Goal: Task Accomplishment & Management: Manage account settings

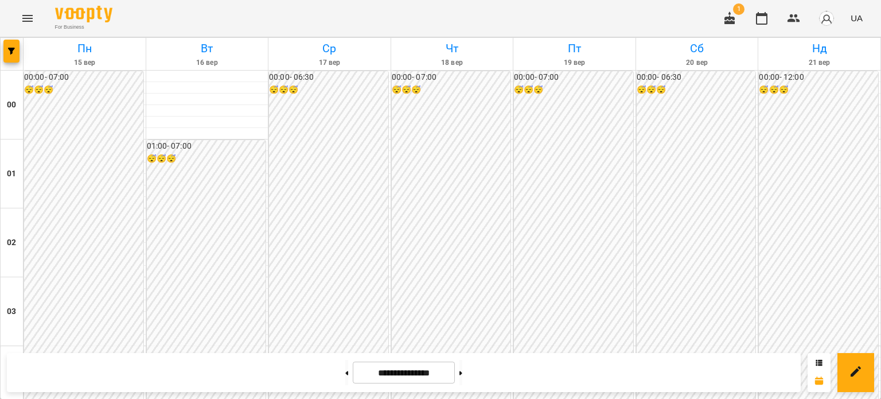
scroll to position [631, 0]
click at [28, 22] on icon "Menu" at bounding box center [28, 18] width 14 height 14
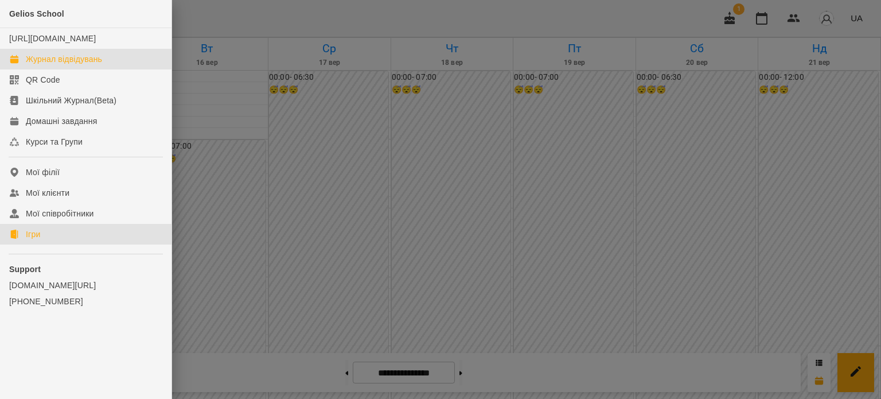
click at [42, 244] on link "Ігри" at bounding box center [86, 234] width 172 height 21
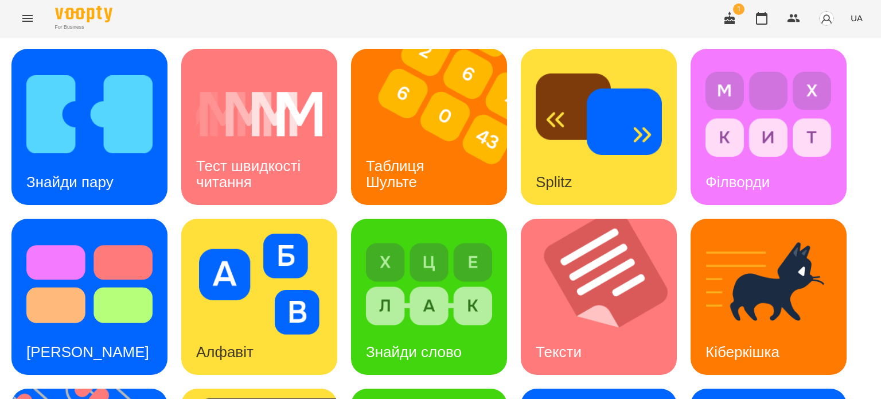
scroll to position [230, 0]
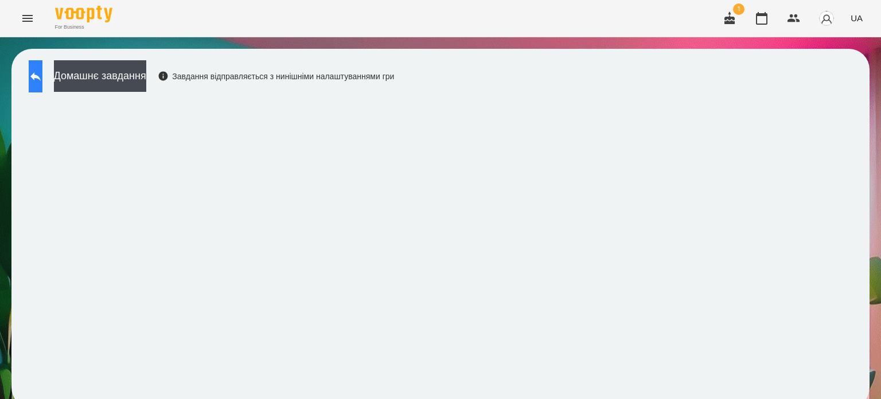
click at [42, 75] on icon at bounding box center [36, 76] width 14 height 14
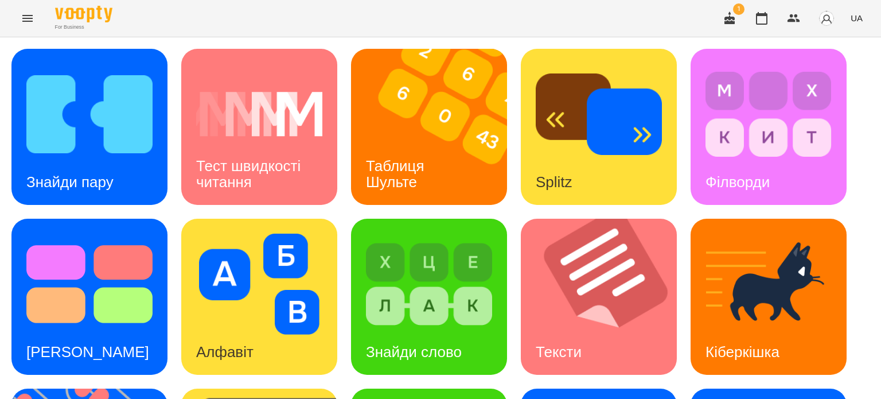
scroll to position [115, 0]
click at [84, 234] on img at bounding box center [89, 284] width 126 height 101
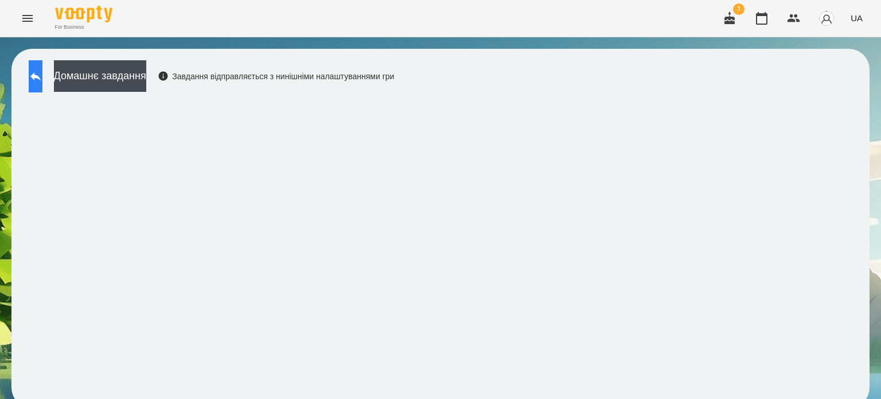
click at [42, 71] on icon at bounding box center [36, 76] width 14 height 14
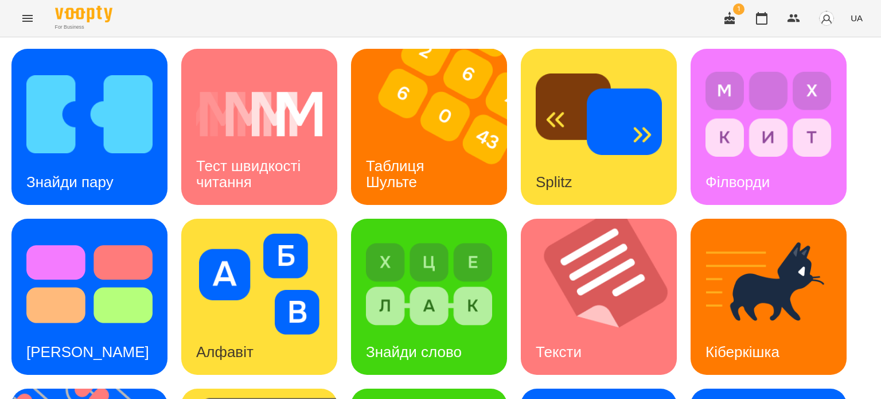
scroll to position [287, 0]
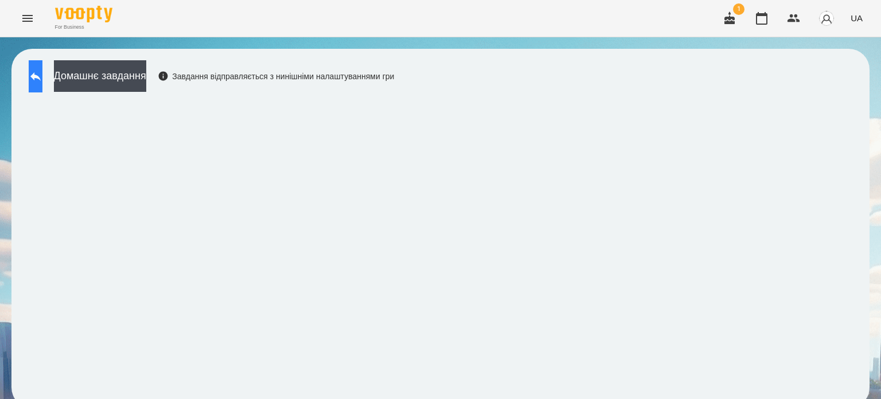
click at [42, 77] on icon at bounding box center [36, 76] width 14 height 14
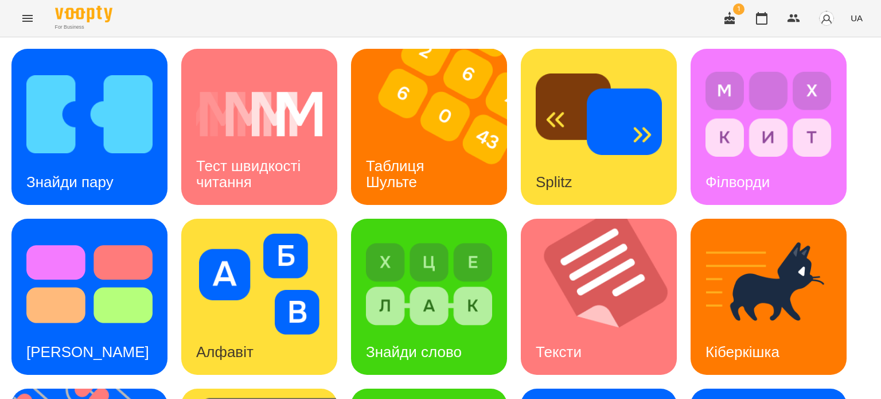
scroll to position [327, 0]
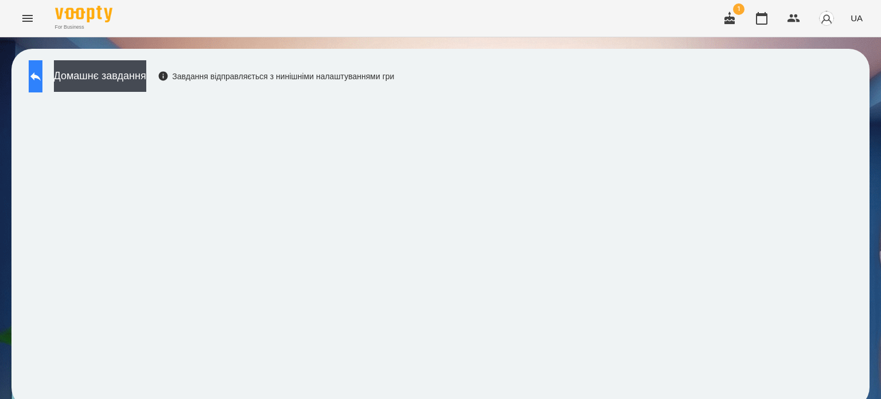
click at [41, 75] on icon at bounding box center [35, 76] width 10 height 9
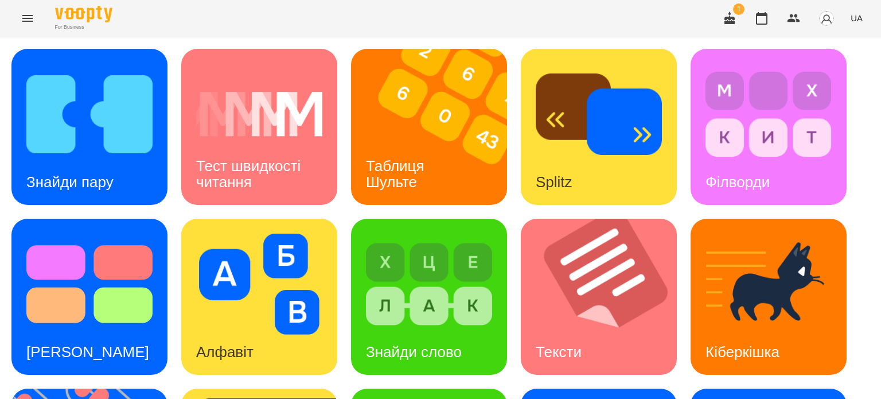
scroll to position [327, 0]
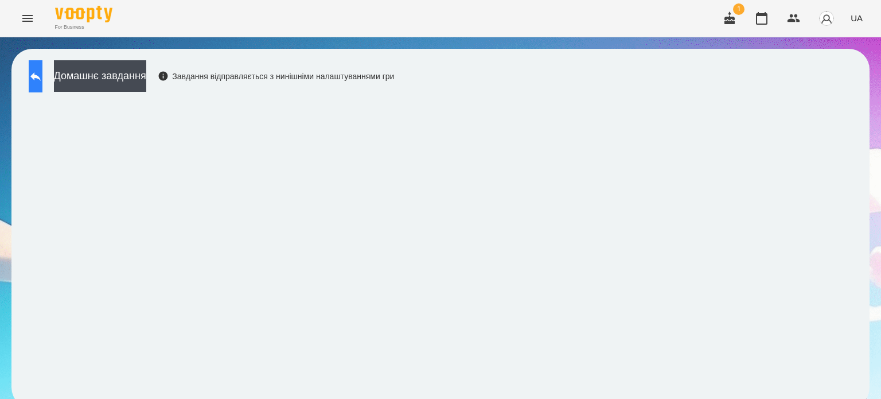
click at [41, 77] on icon at bounding box center [35, 76] width 10 height 9
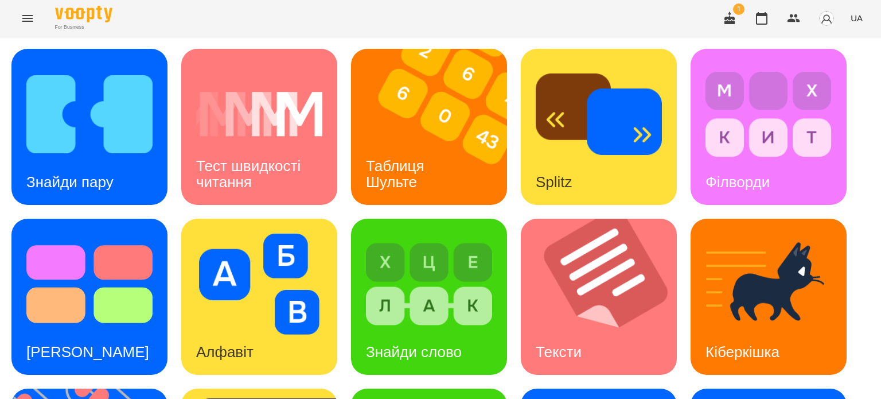
scroll to position [269, 0]
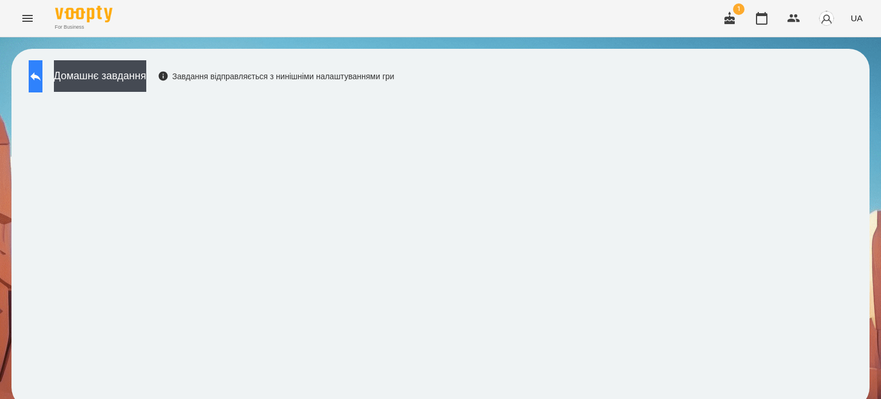
click at [41, 76] on icon at bounding box center [35, 76] width 10 height 9
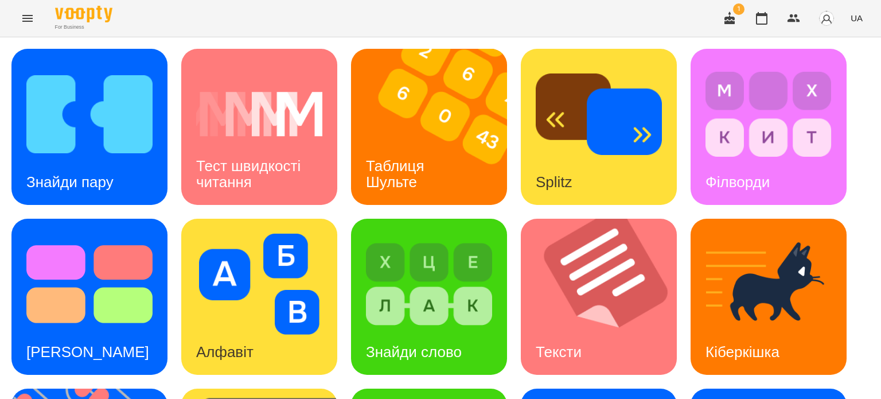
scroll to position [230, 0]
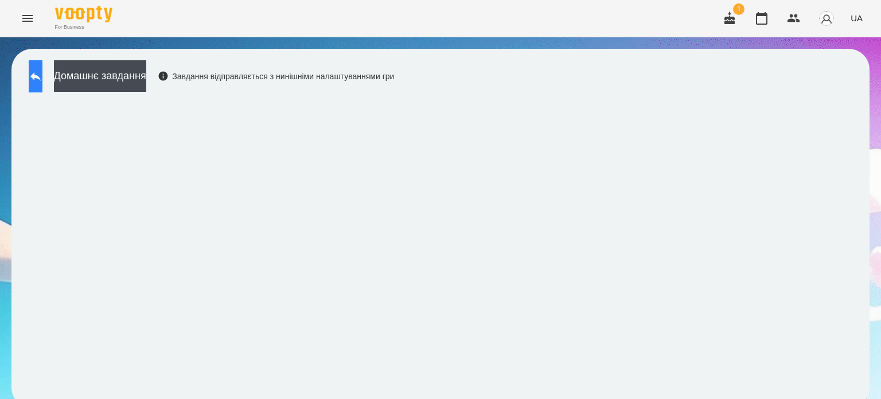
click at [41, 77] on icon at bounding box center [35, 76] width 10 height 9
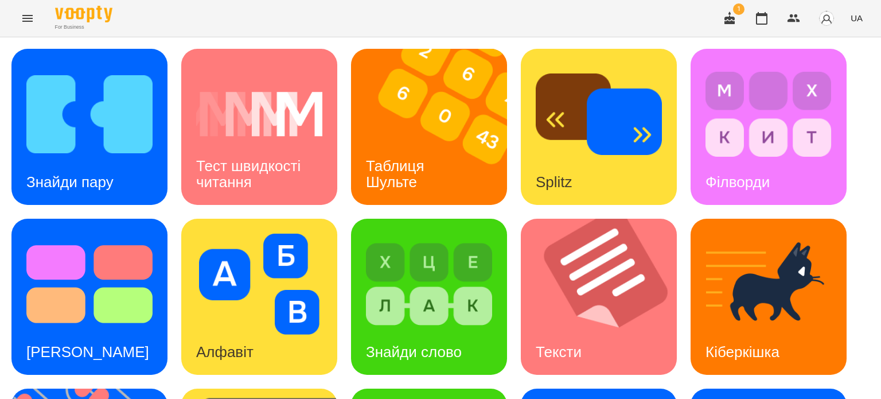
scroll to position [327, 0]
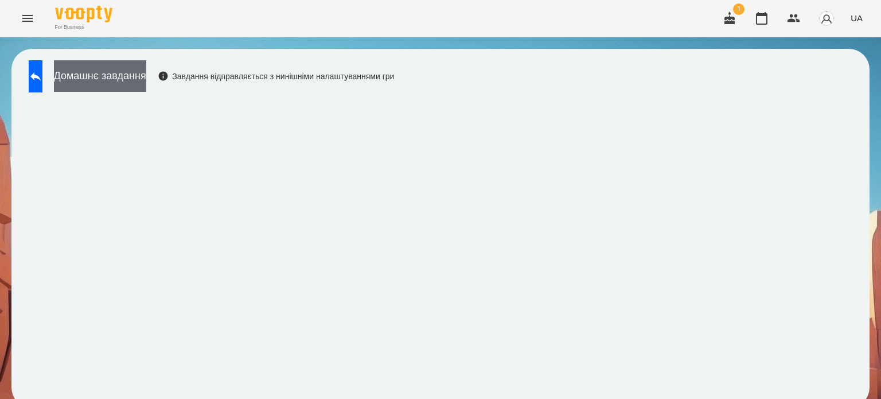
click at [146, 75] on button "Домашнє завдання" at bounding box center [100, 76] width 92 height 32
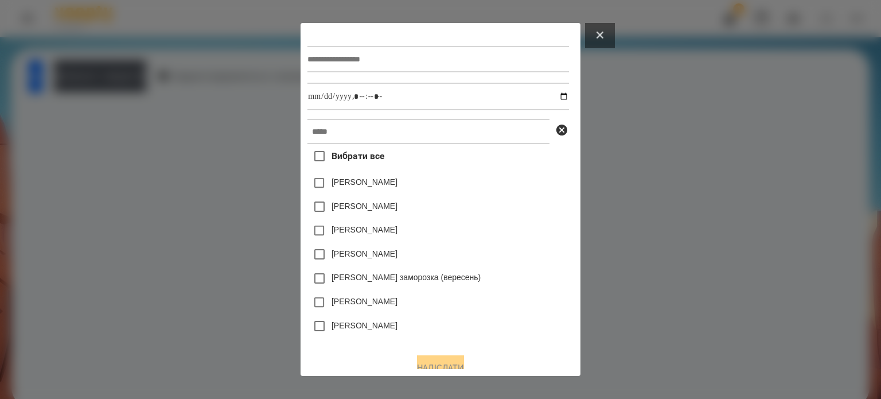
click at [615, 30] on button at bounding box center [600, 35] width 30 height 25
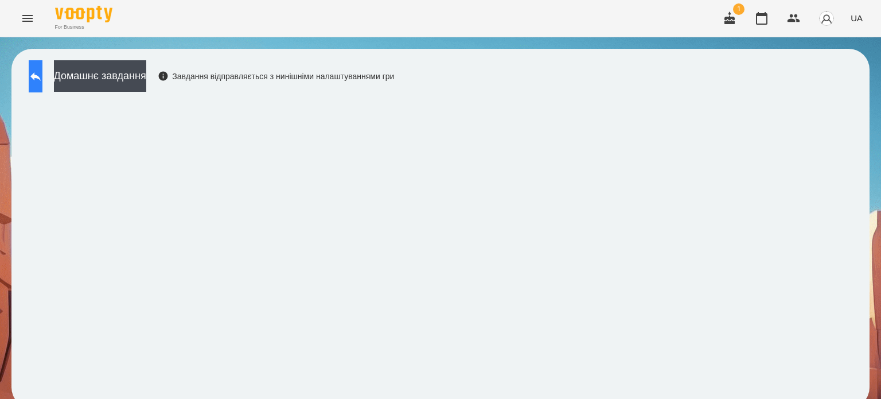
click at [42, 75] on icon at bounding box center [36, 76] width 14 height 14
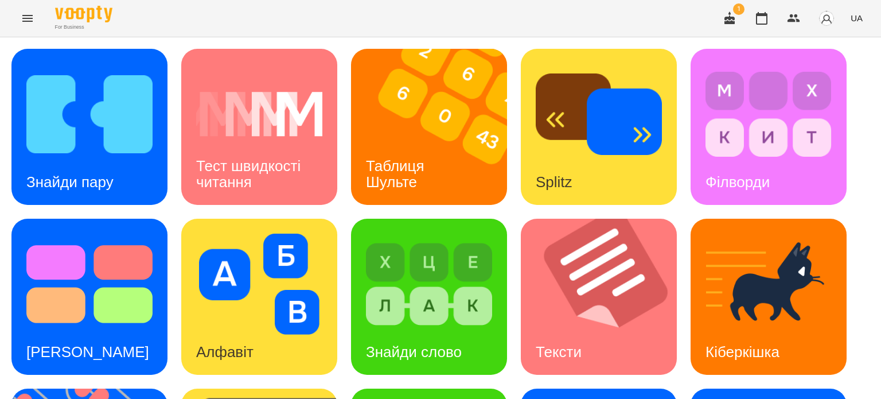
scroll to position [327, 0]
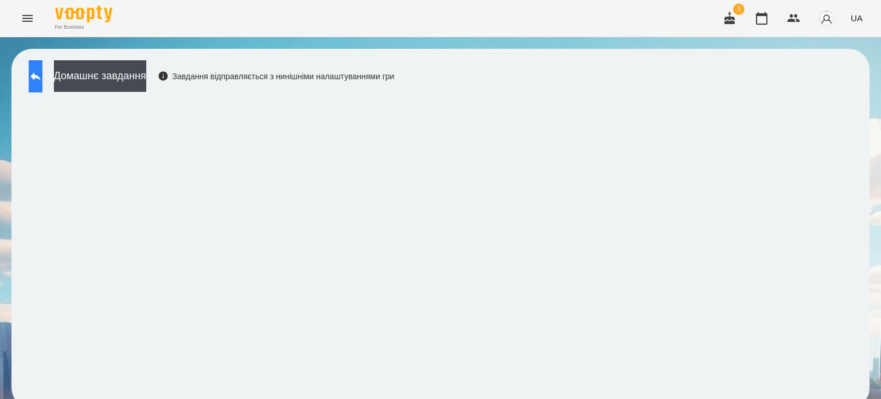
click at [42, 75] on icon at bounding box center [36, 76] width 14 height 14
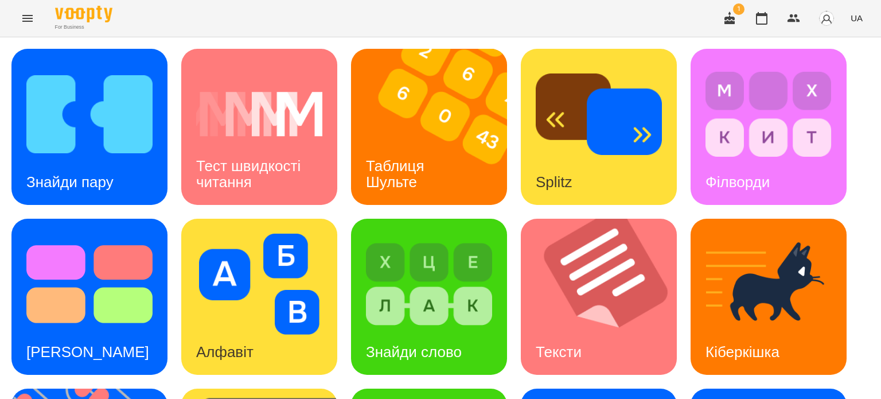
scroll to position [287, 0]
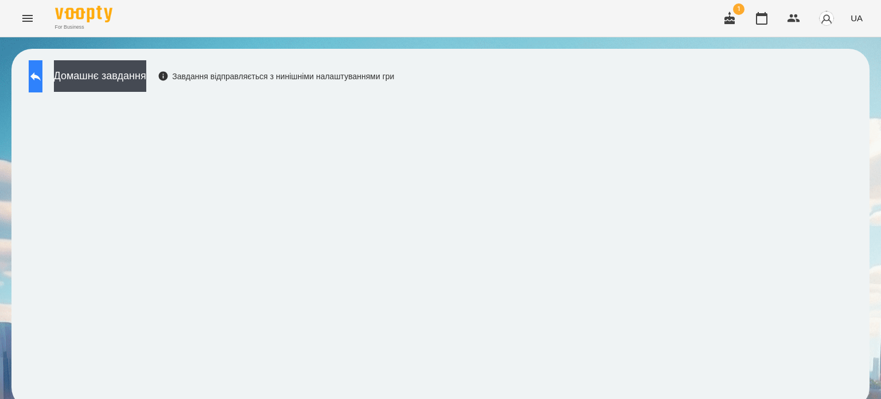
click at [41, 75] on icon at bounding box center [35, 76] width 10 height 9
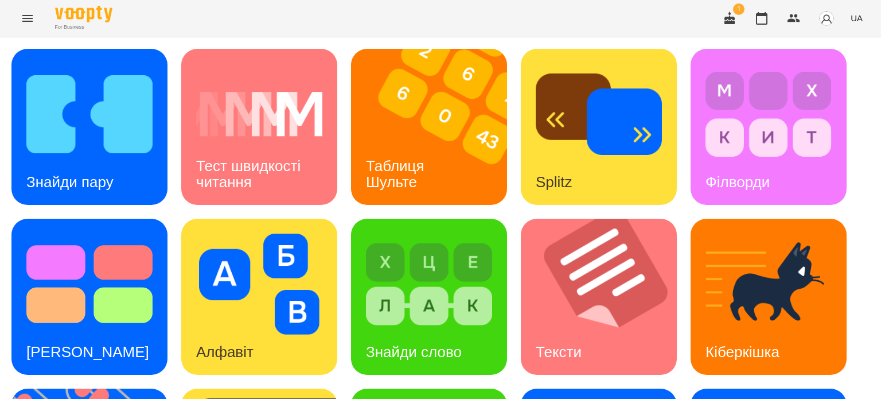
scroll to position [327, 0]
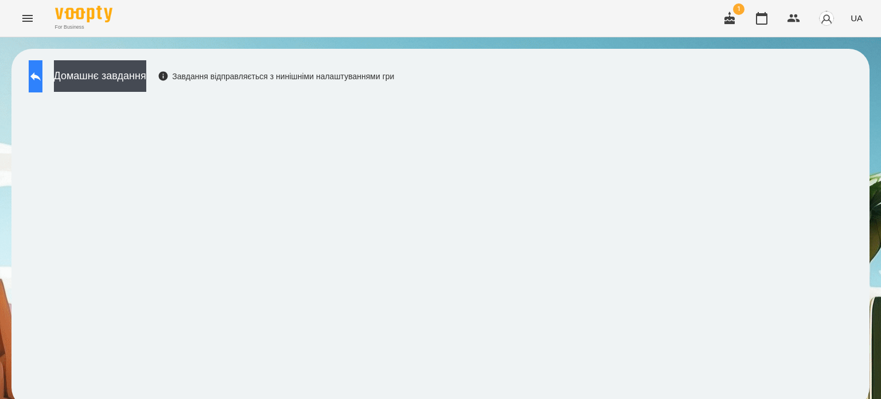
click at [37, 76] on button at bounding box center [36, 76] width 14 height 32
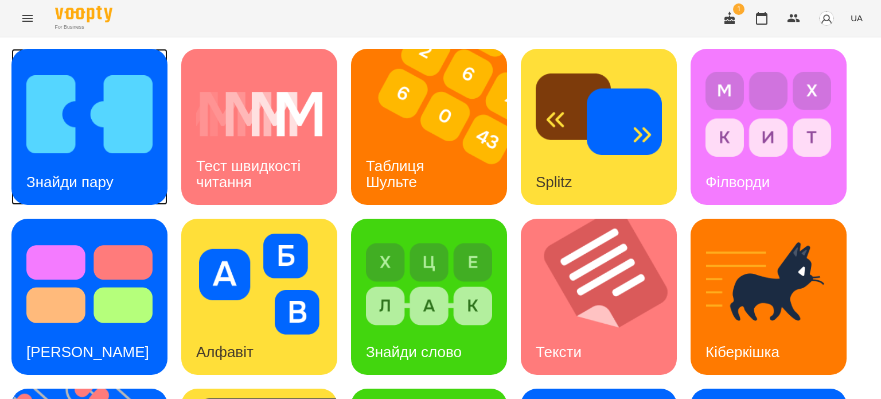
click at [95, 150] on img at bounding box center [89, 114] width 126 height 101
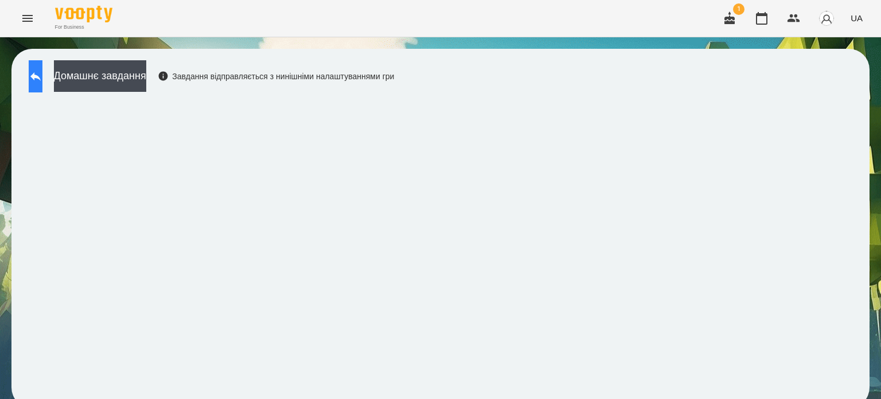
click at [42, 73] on icon at bounding box center [36, 76] width 14 height 14
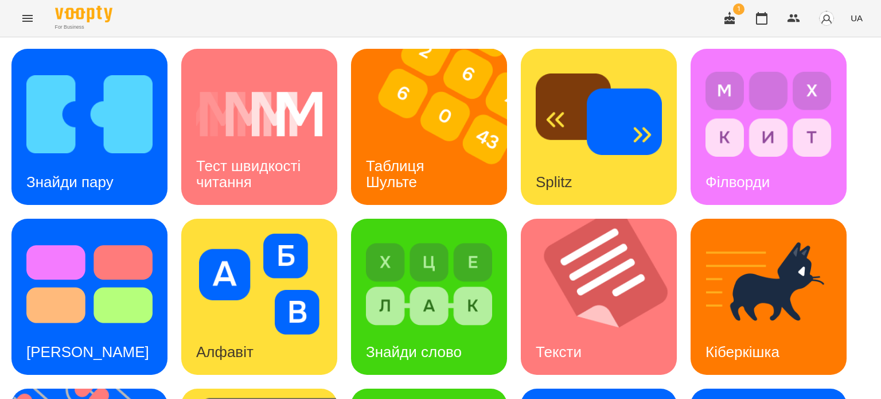
scroll to position [327, 0]
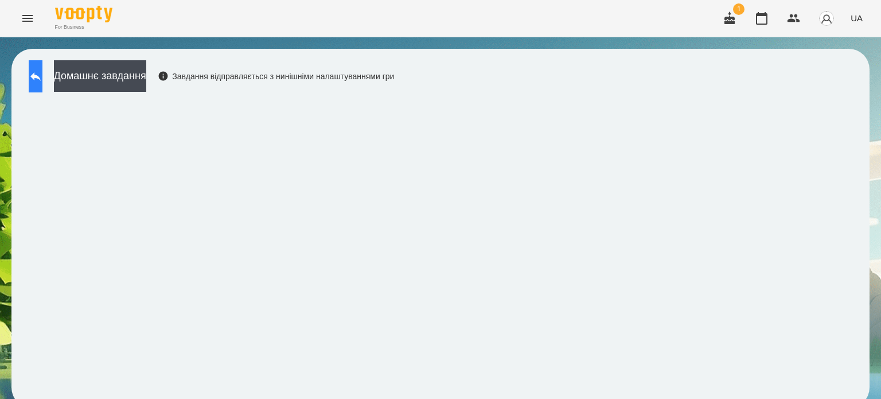
click at [41, 75] on icon at bounding box center [35, 76] width 10 height 9
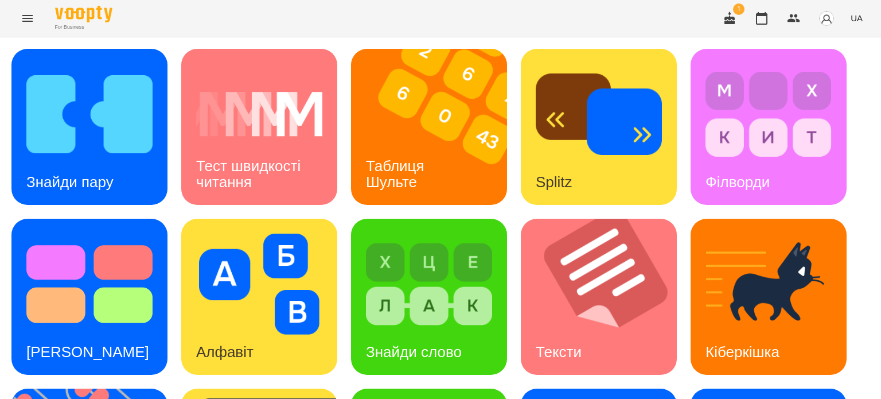
scroll to position [269, 0]
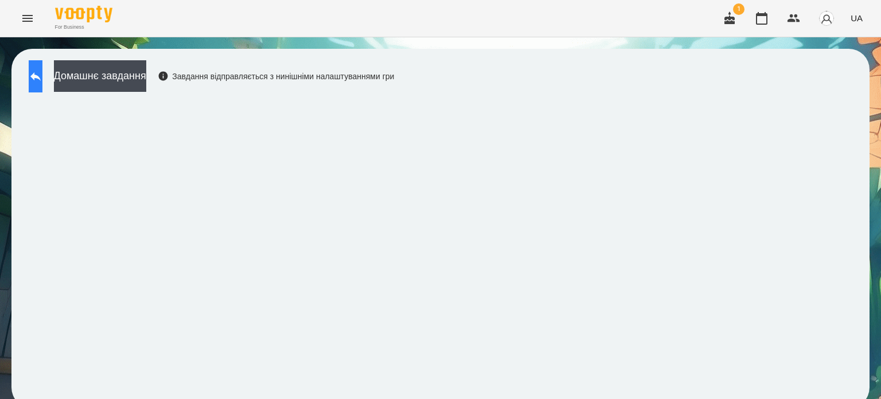
click at [41, 76] on icon at bounding box center [35, 76] width 10 height 9
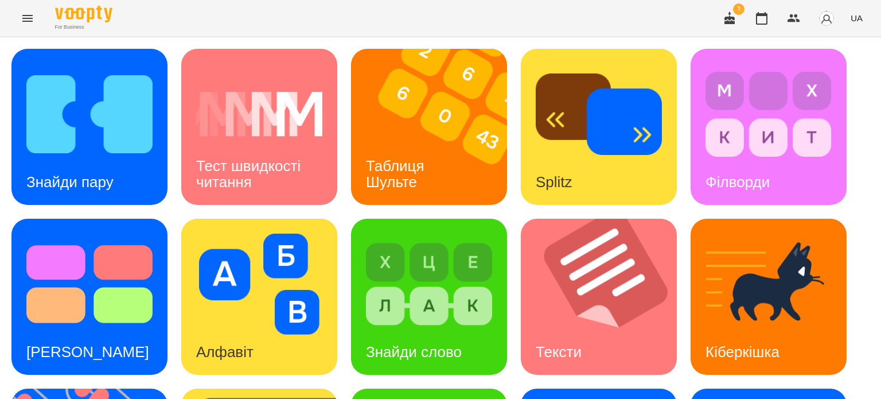
scroll to position [327, 0]
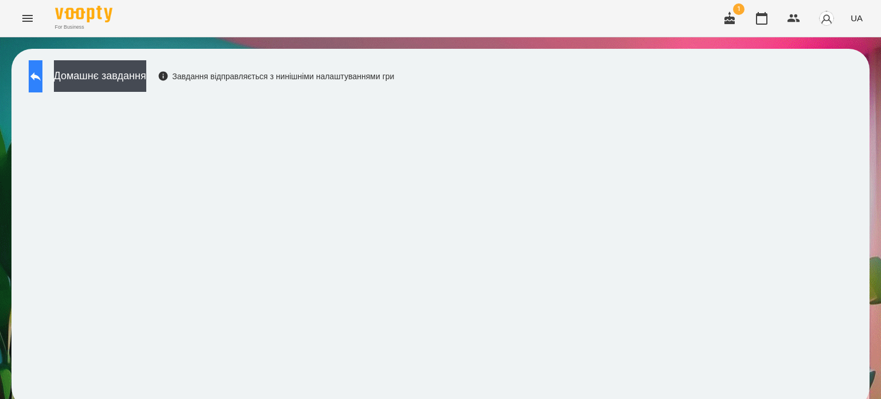
click at [42, 70] on icon at bounding box center [36, 76] width 14 height 14
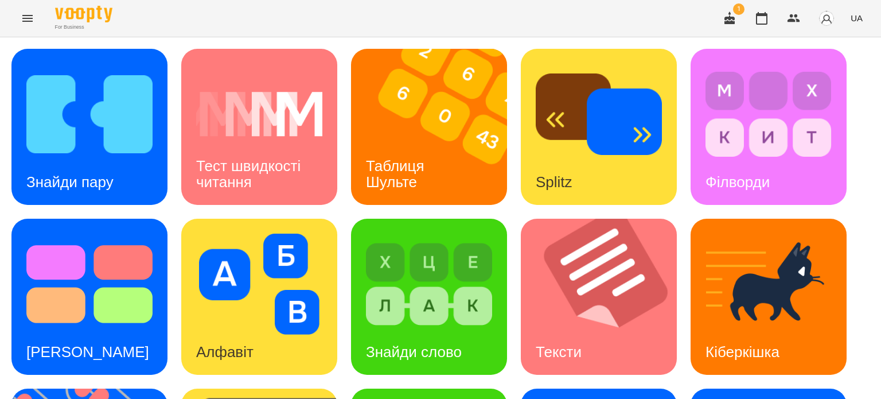
scroll to position [327, 0]
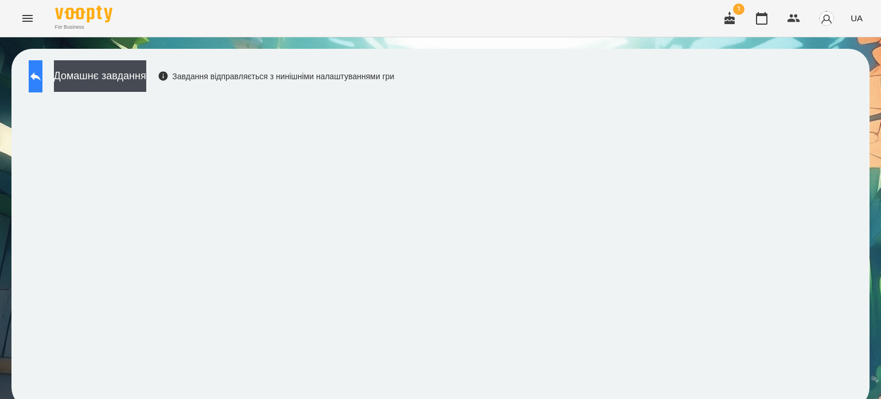
click at [42, 82] on icon at bounding box center [36, 76] width 14 height 14
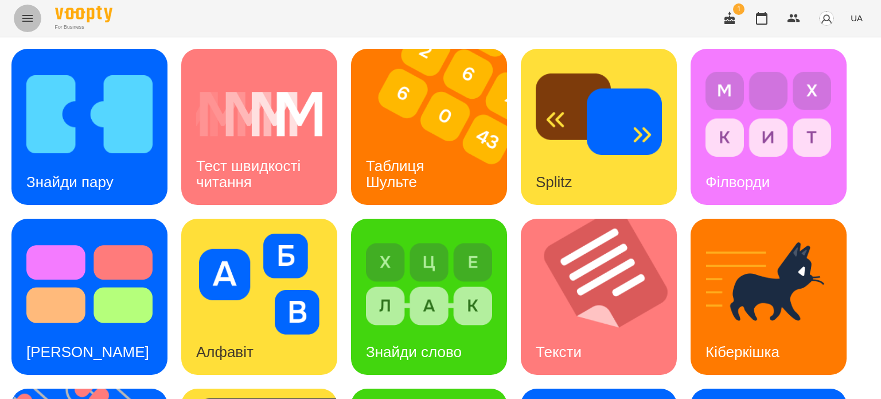
click at [32, 17] on icon "Menu" at bounding box center [28, 18] width 14 height 14
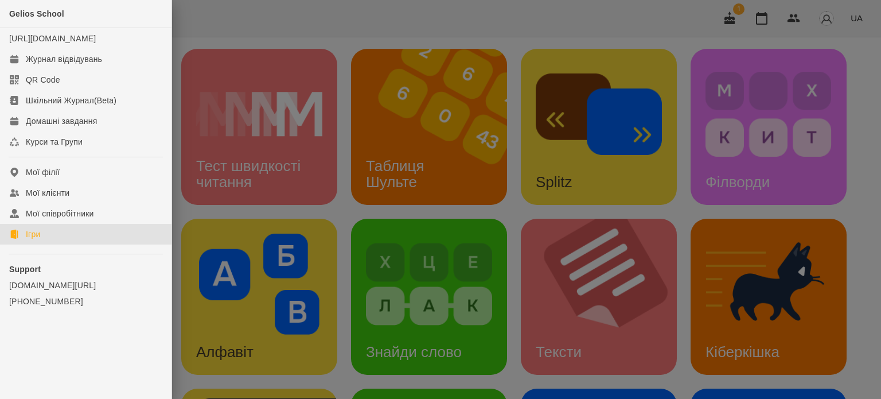
click at [280, 115] on div at bounding box center [440, 199] width 881 height 399
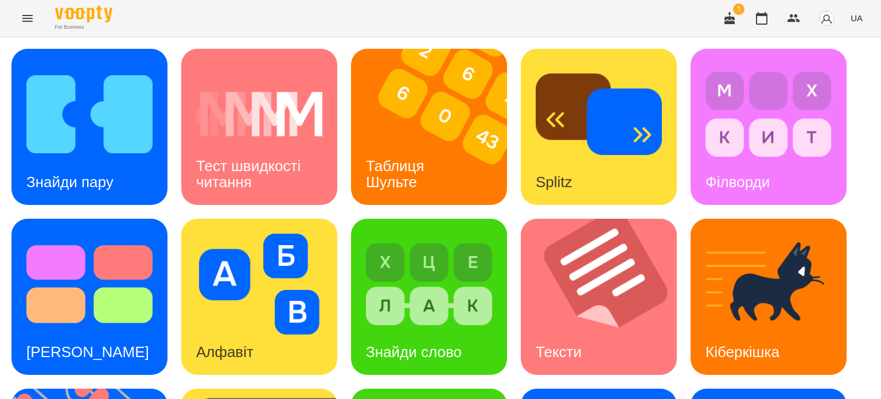
scroll to position [57, 0]
click at [110, 160] on div "Знайди пару" at bounding box center [69, 182] width 117 height 45
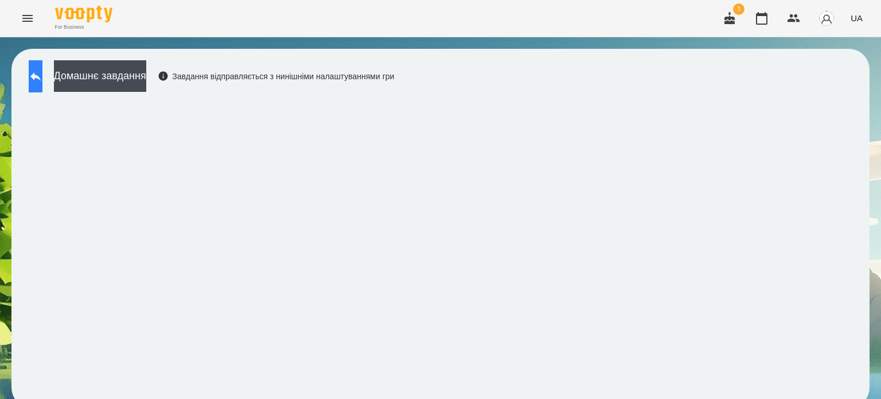
click at [42, 72] on icon at bounding box center [36, 76] width 14 height 14
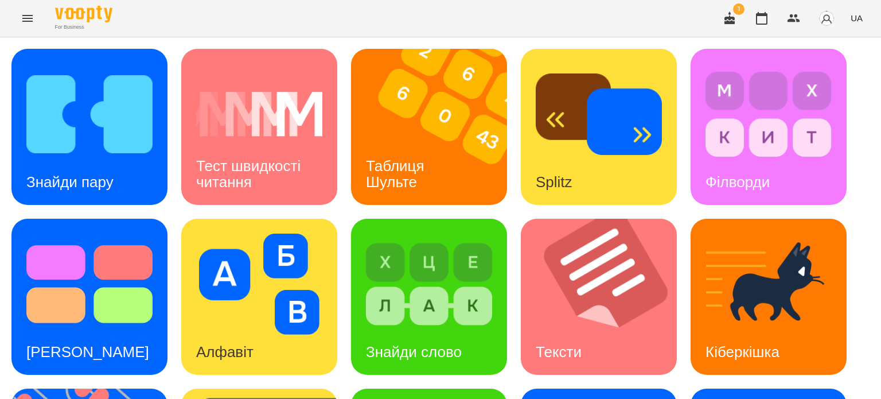
scroll to position [327, 0]
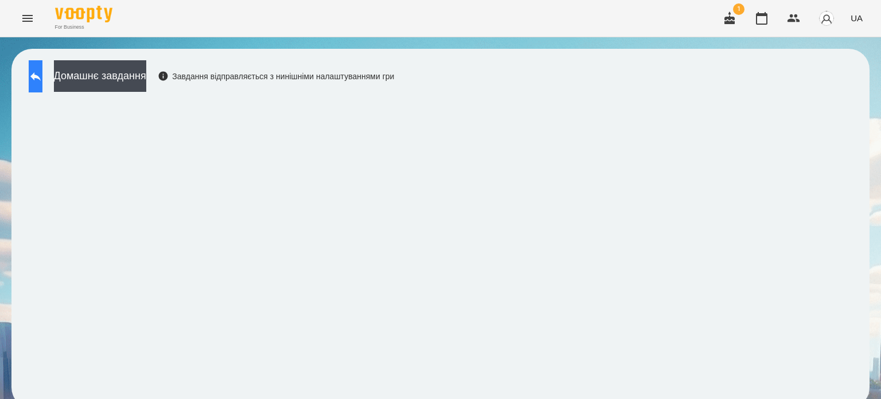
click at [42, 80] on icon at bounding box center [36, 76] width 14 height 14
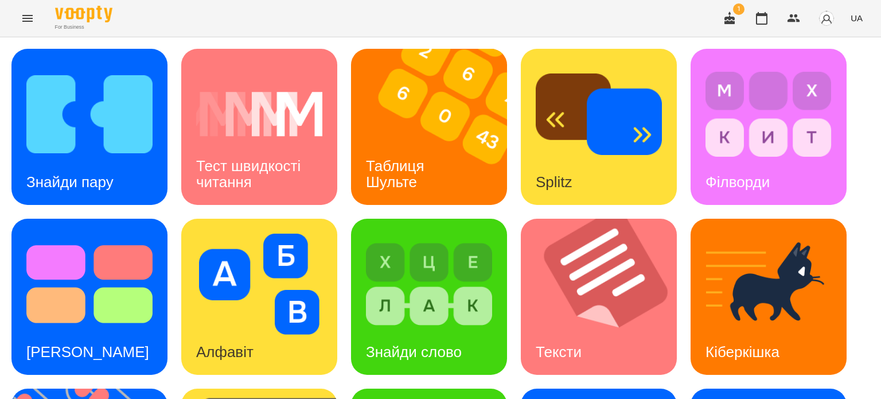
scroll to position [327, 0]
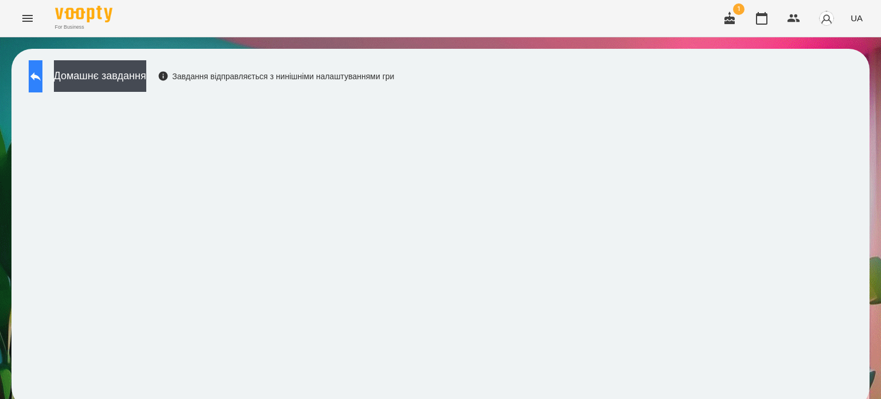
click at [42, 70] on icon at bounding box center [36, 76] width 14 height 14
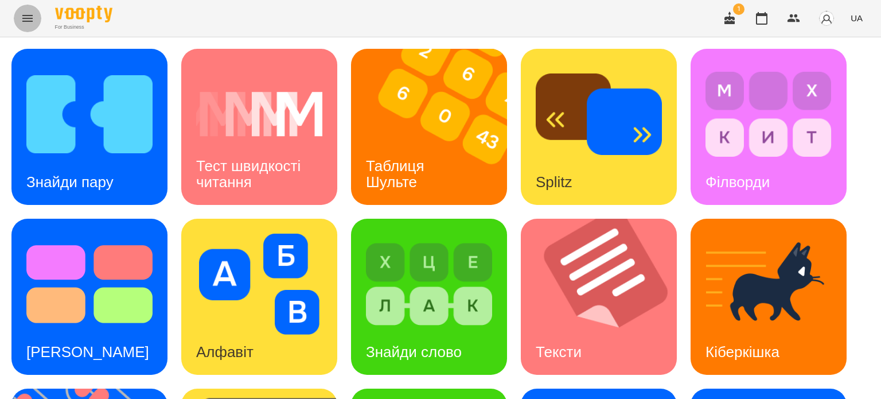
click at [23, 12] on icon "Menu" at bounding box center [28, 18] width 14 height 14
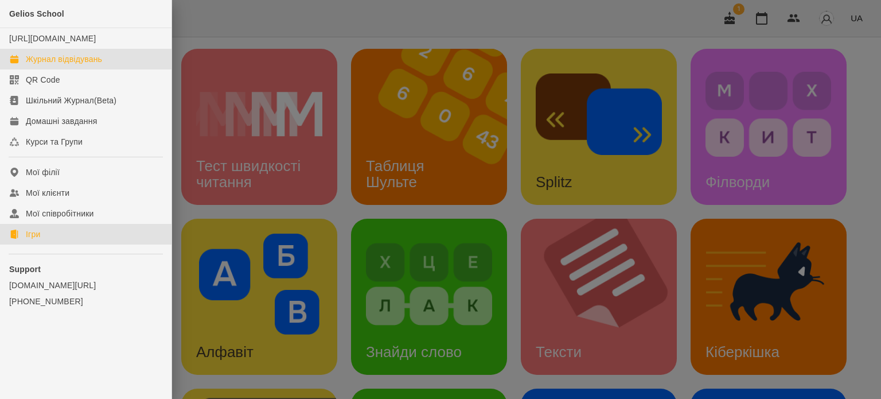
click at [79, 65] on div "Журнал відвідувань" at bounding box center [64, 58] width 76 height 11
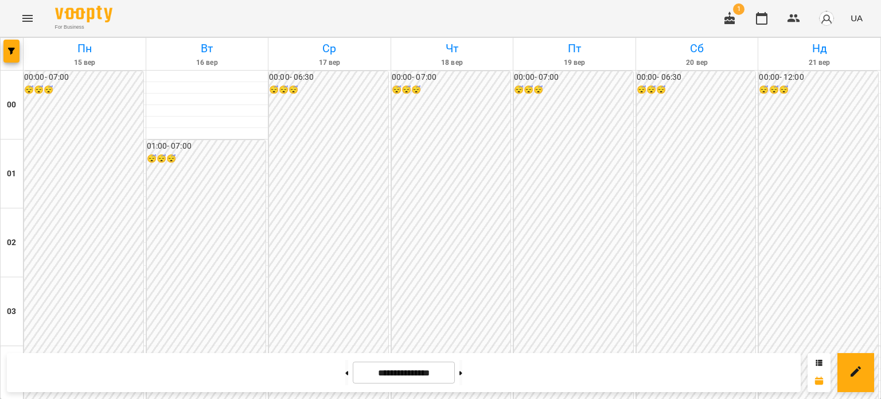
scroll to position [574, 0]
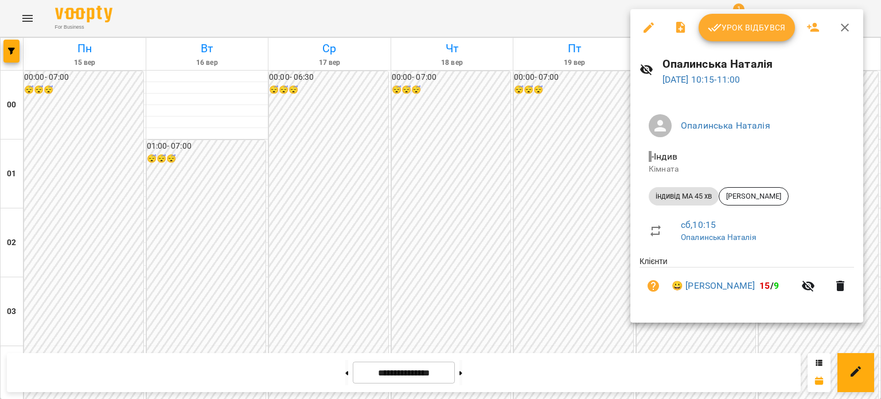
click at [751, 29] on span "Урок відбувся" at bounding box center [747, 28] width 78 height 14
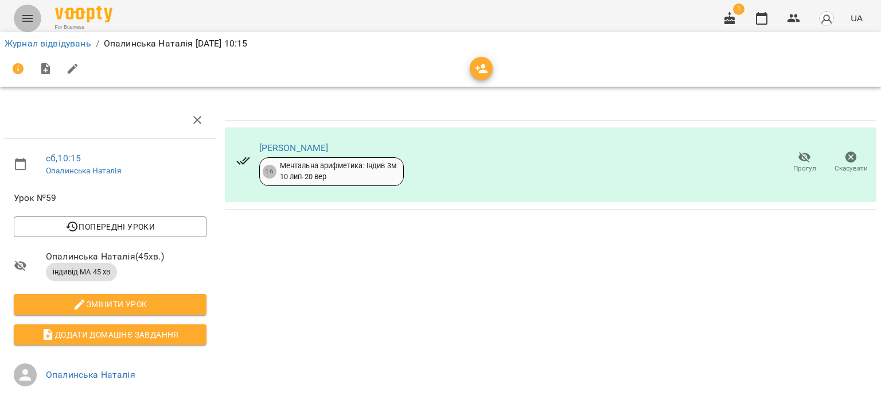
click at [25, 15] on icon "Menu" at bounding box center [27, 18] width 10 height 7
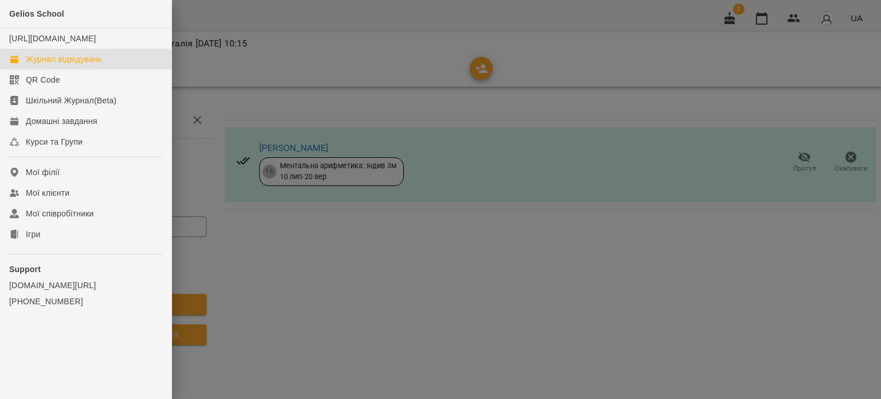
click at [59, 65] on div "Журнал відвідувань" at bounding box center [64, 58] width 76 height 11
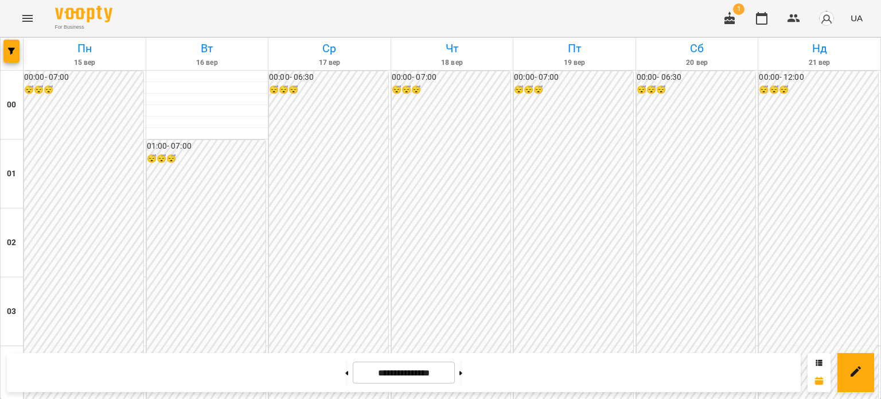
scroll to position [631, 0]
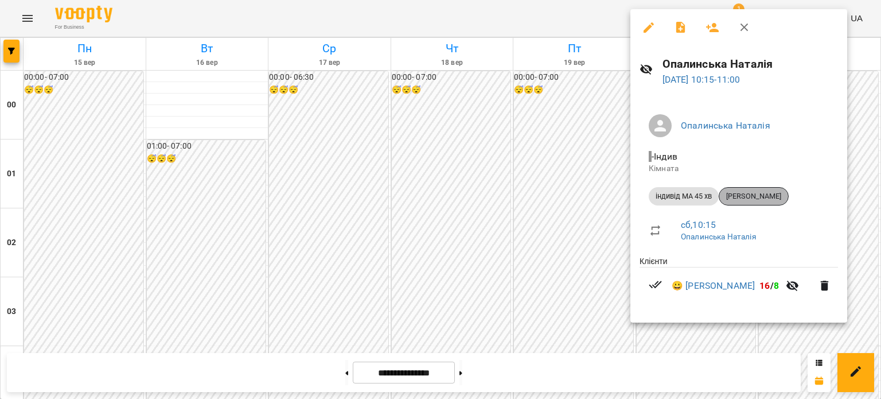
click at [772, 197] on span "[PERSON_NAME]" at bounding box center [754, 196] width 69 height 10
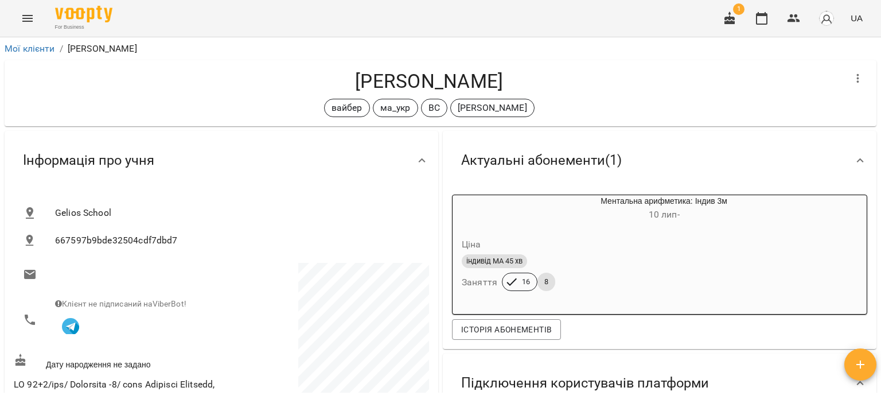
click at [28, 19] on icon "Menu" at bounding box center [28, 18] width 14 height 14
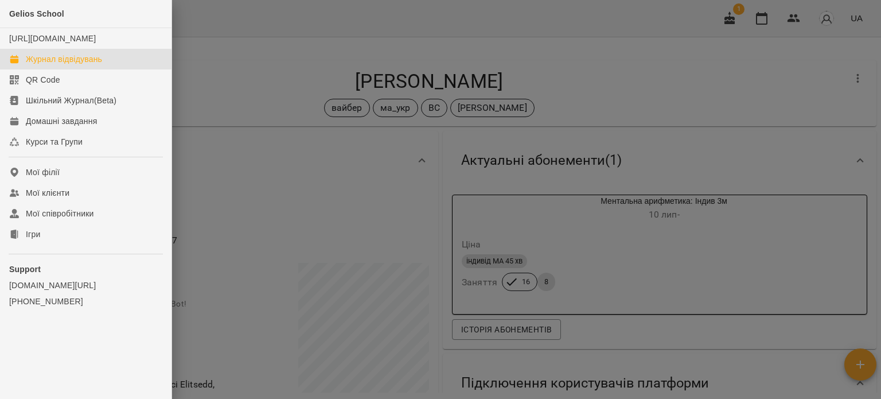
click at [34, 65] on div "Журнал відвідувань" at bounding box center [64, 58] width 76 height 11
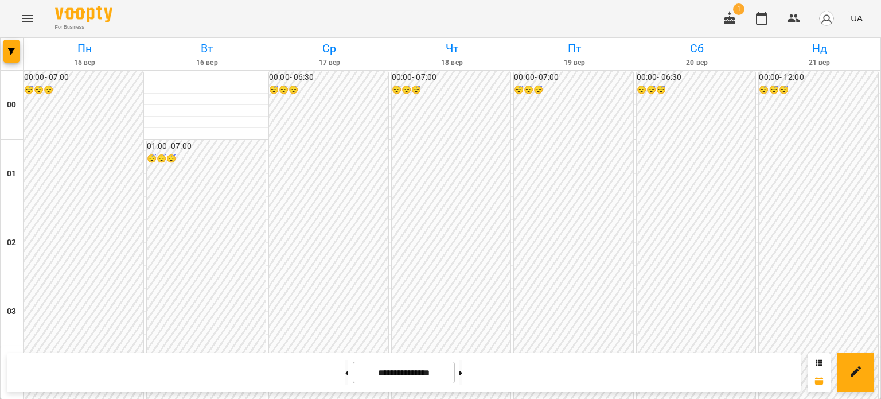
scroll to position [689, 0]
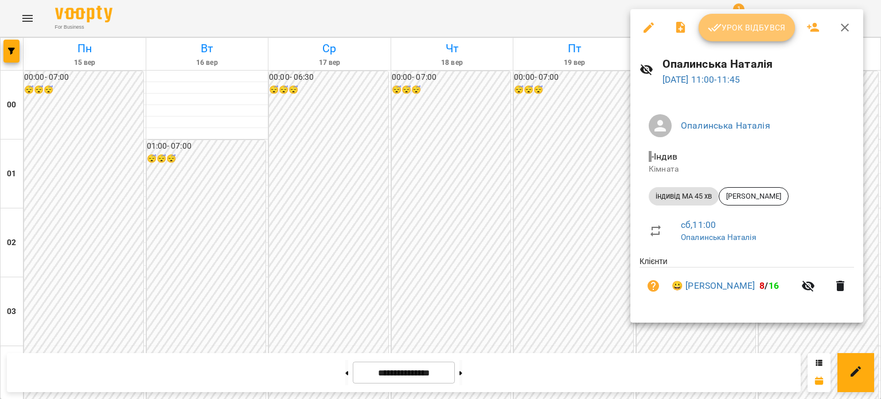
click at [755, 29] on span "Урок відбувся" at bounding box center [747, 28] width 78 height 14
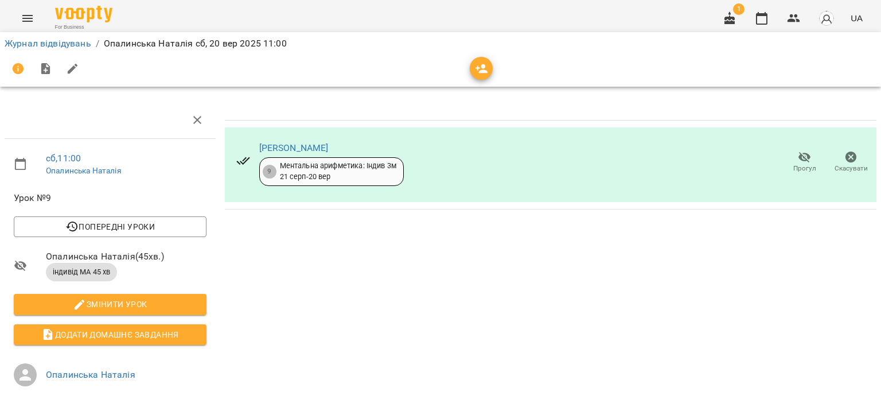
click at [26, 19] on icon "Menu" at bounding box center [28, 18] width 14 height 14
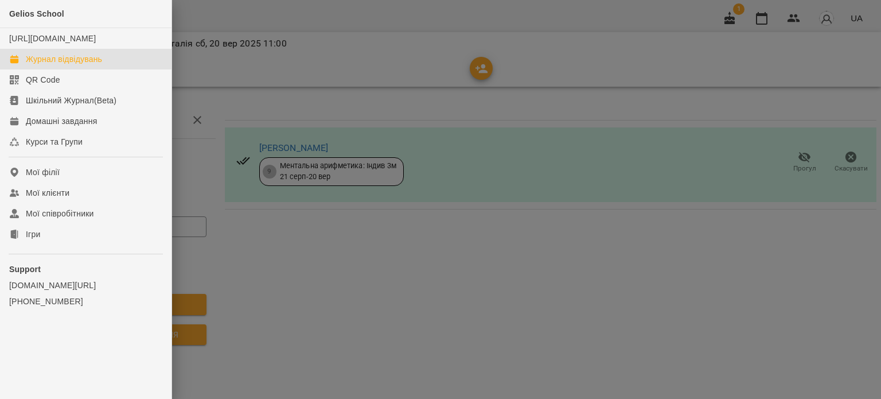
click at [69, 65] on div "Журнал відвідувань" at bounding box center [64, 58] width 76 height 11
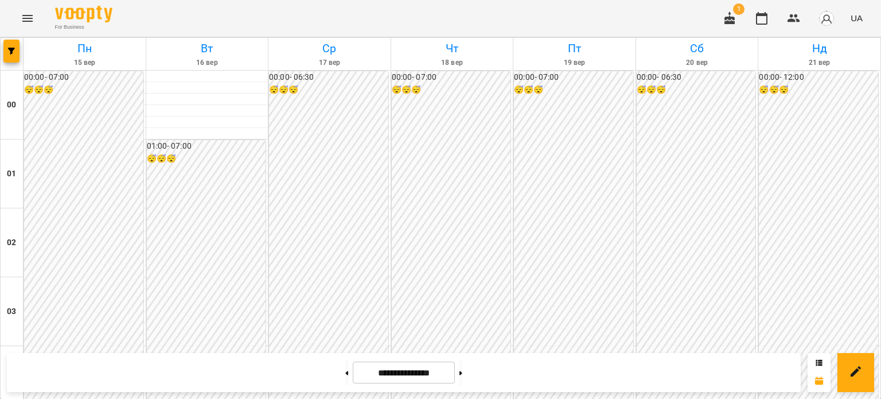
scroll to position [803, 0]
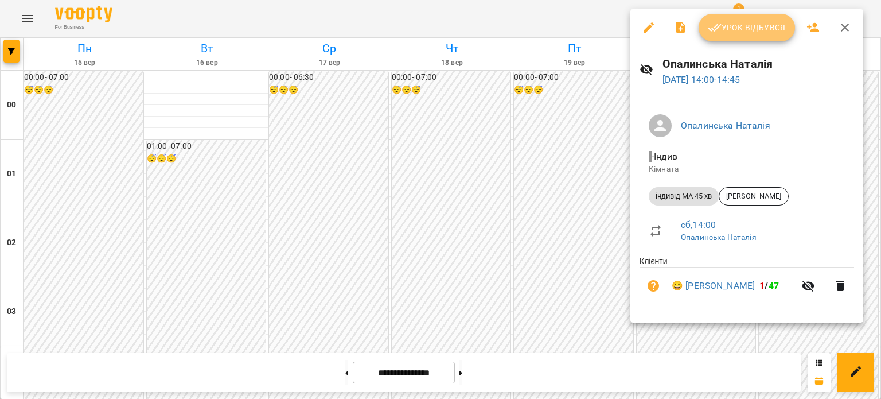
click at [755, 28] on span "Урок відбувся" at bounding box center [747, 28] width 78 height 14
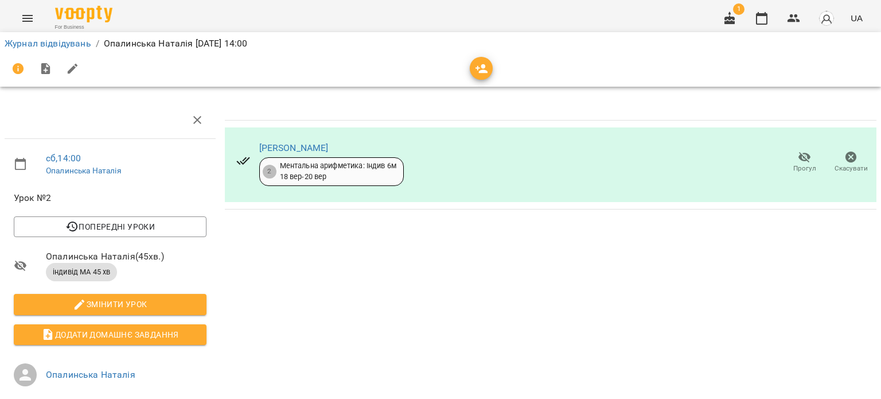
click at [24, 15] on icon "Menu" at bounding box center [27, 18] width 10 height 7
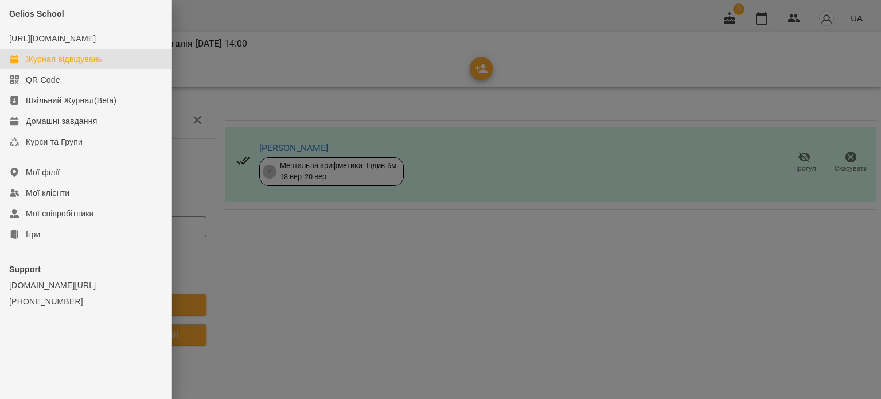
click at [56, 65] on div "Журнал відвідувань" at bounding box center [64, 58] width 76 height 11
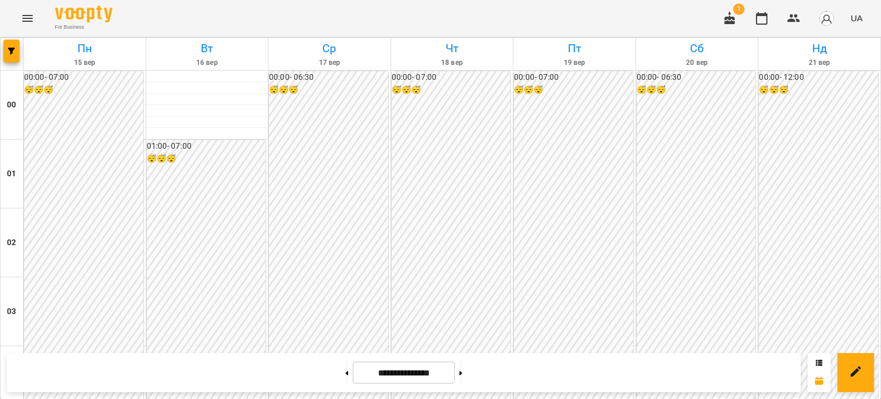
scroll to position [56, 0]
click at [28, 18] on icon "Menu" at bounding box center [27, 18] width 10 height 7
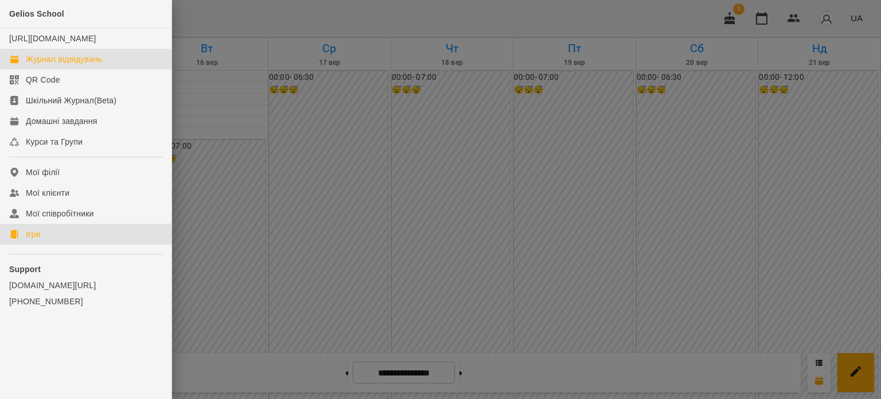
click at [32, 240] on div "Ігри" at bounding box center [33, 233] width 14 height 11
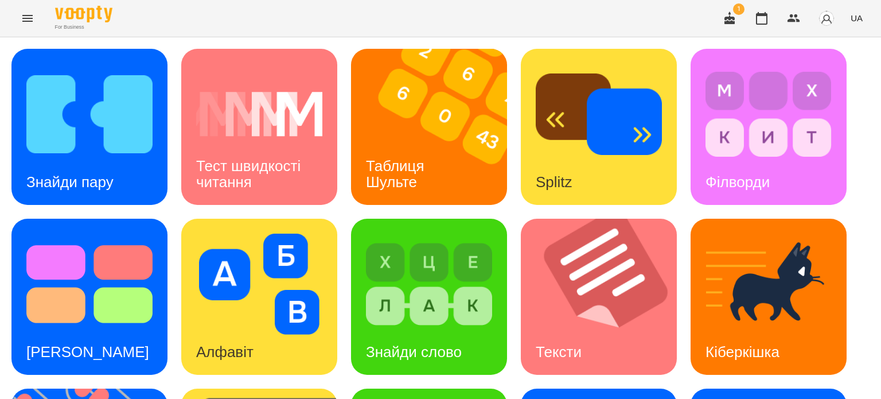
scroll to position [327, 0]
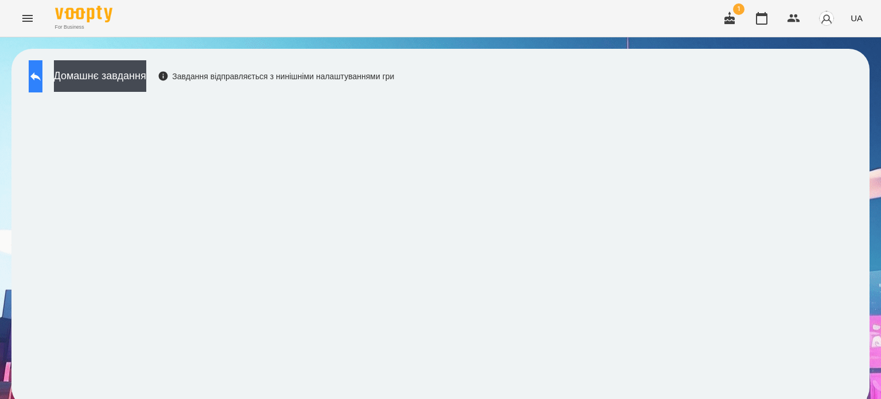
click at [42, 76] on icon at bounding box center [36, 76] width 14 height 14
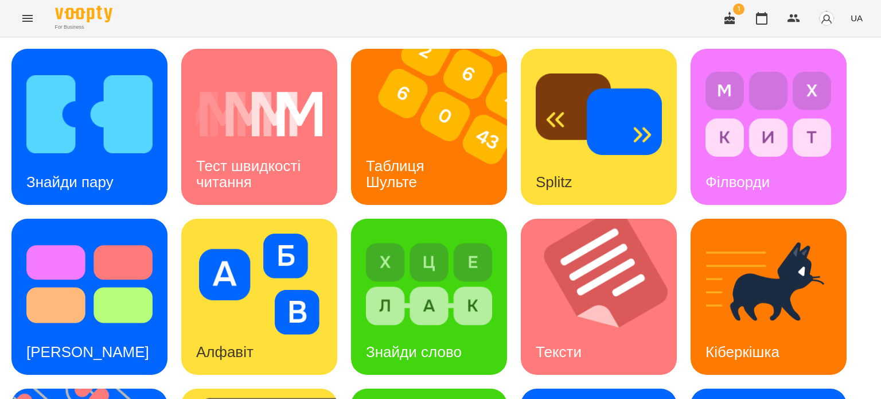
scroll to position [327, 0]
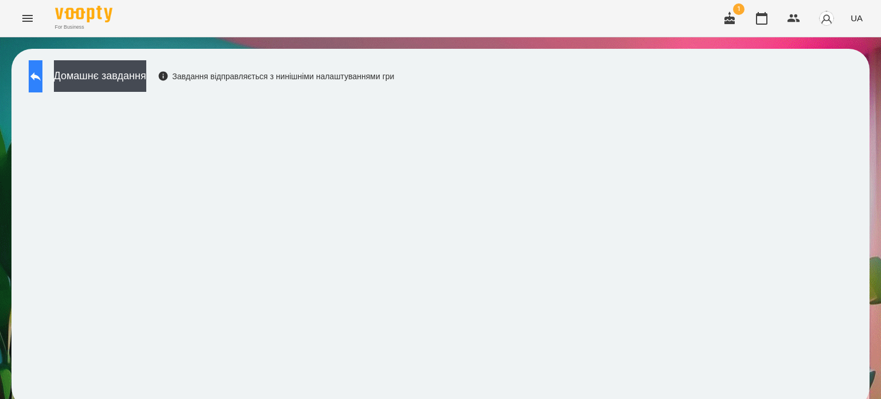
click at [41, 75] on icon at bounding box center [35, 76] width 10 height 9
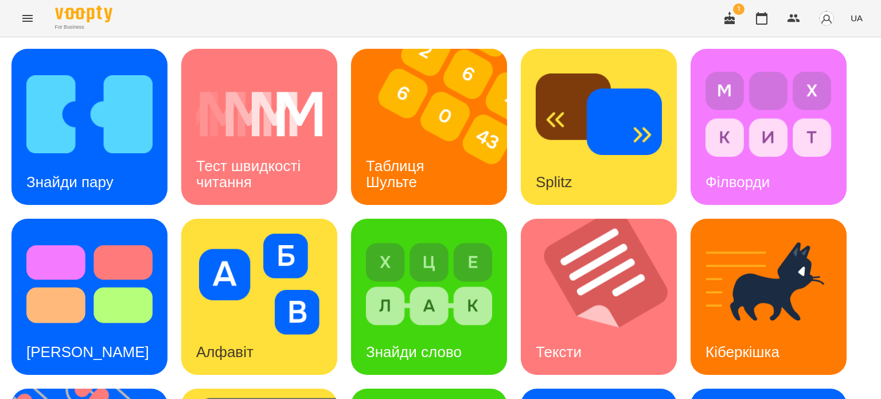
scroll to position [172, 0]
click at [736, 329] on div "Кіберкішка" at bounding box center [743, 351] width 104 height 45
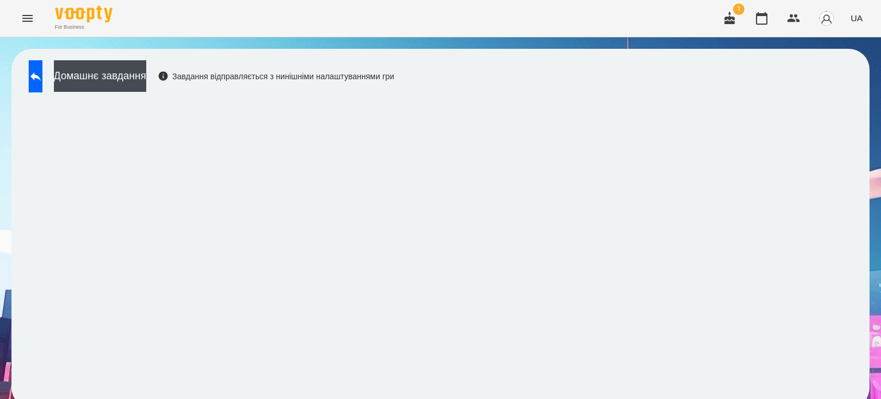
scroll to position [9, 0]
click at [42, 69] on icon at bounding box center [36, 76] width 14 height 14
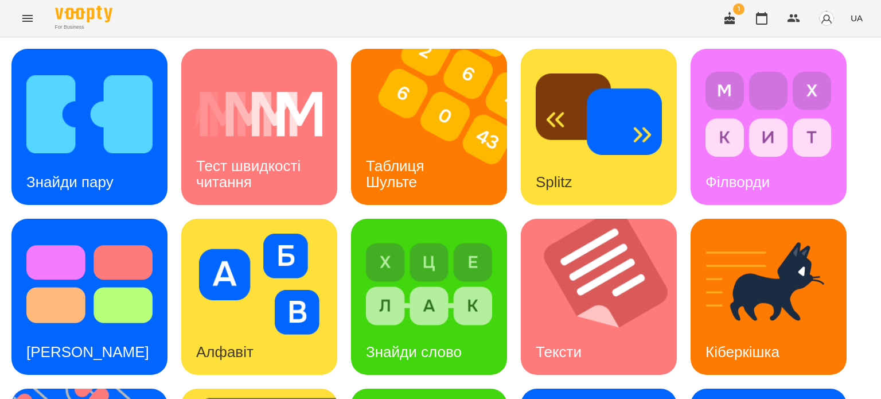
scroll to position [327, 0]
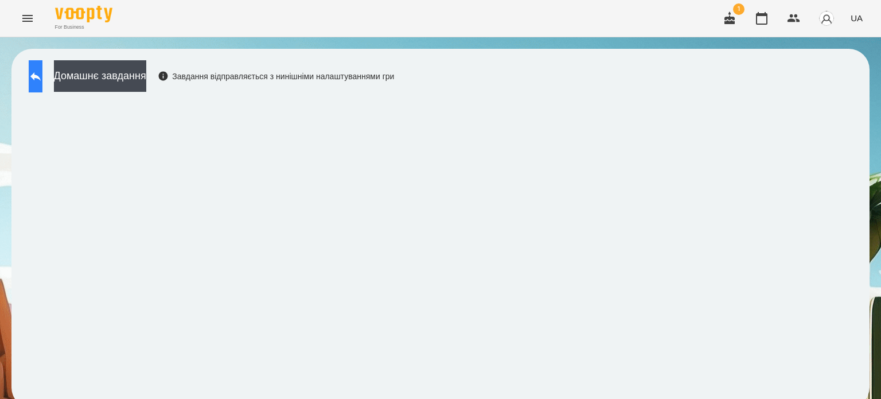
click at [42, 75] on icon at bounding box center [36, 76] width 14 height 14
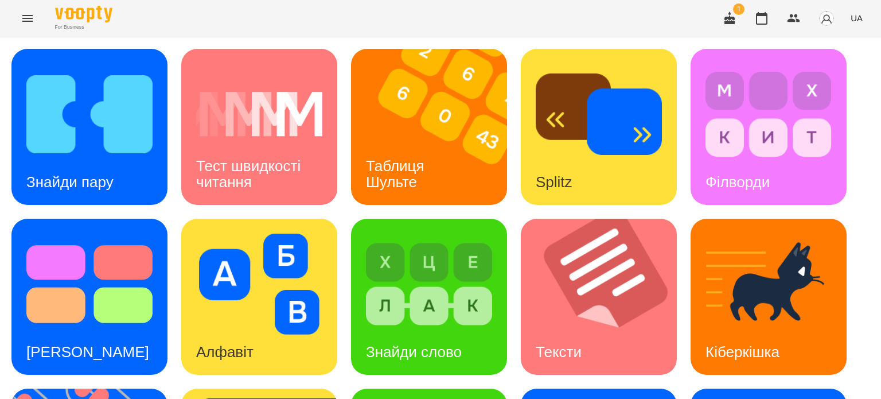
scroll to position [327, 0]
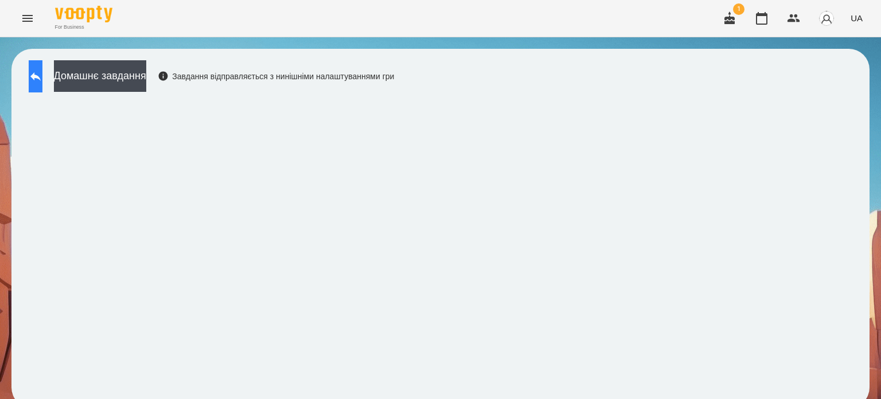
click at [42, 74] on icon at bounding box center [36, 76] width 14 height 14
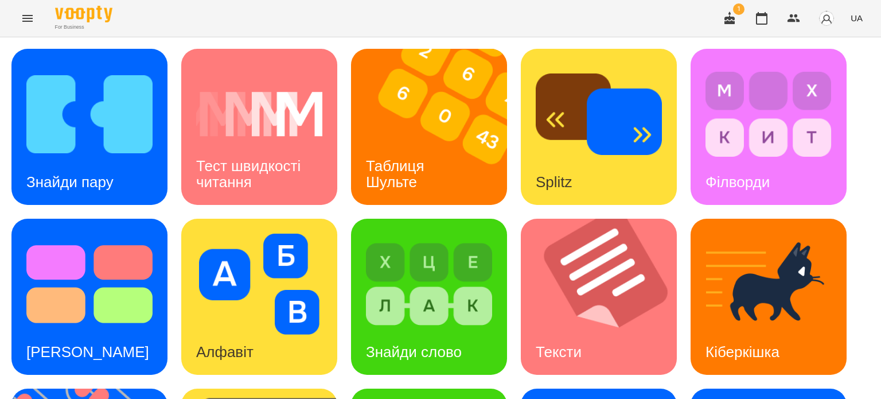
scroll to position [172, 0]
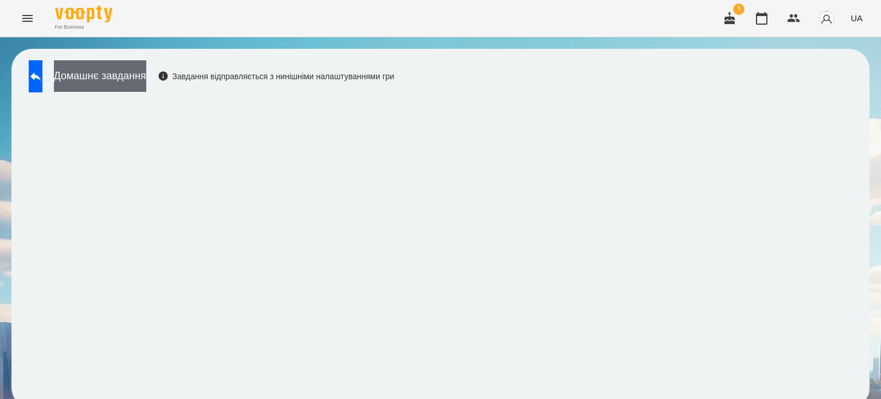
click at [146, 78] on button "Домашнє завдання" at bounding box center [100, 76] width 92 height 32
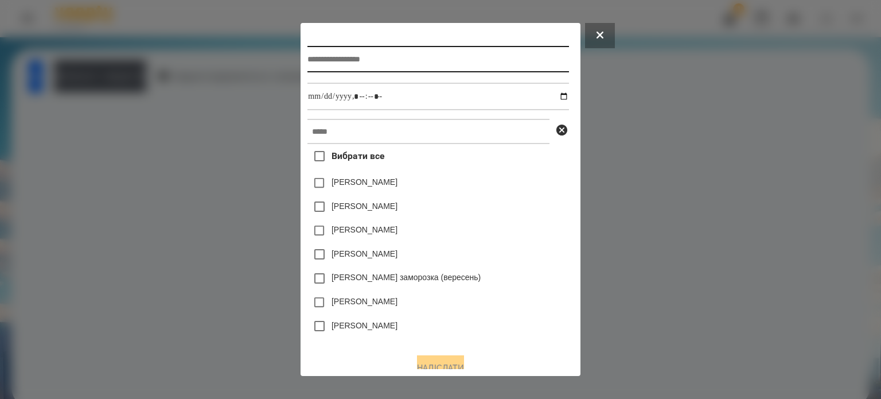
click at [308, 63] on input "text" at bounding box center [438, 59] width 261 height 26
type input "**********"
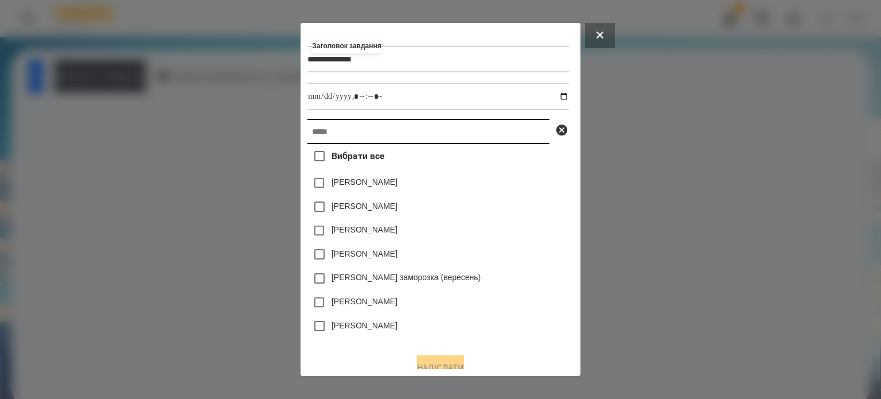
click at [308, 134] on input "text" at bounding box center [429, 131] width 242 height 25
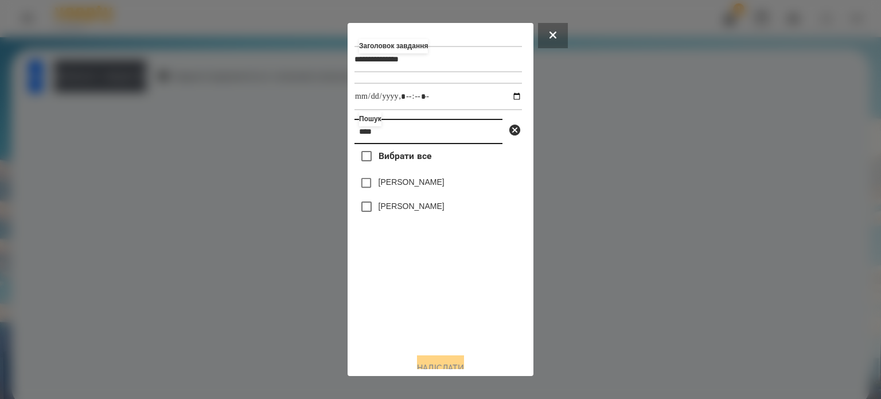
type input "****"
click at [415, 210] on label "[PERSON_NAME]" at bounding box center [412, 205] width 66 height 11
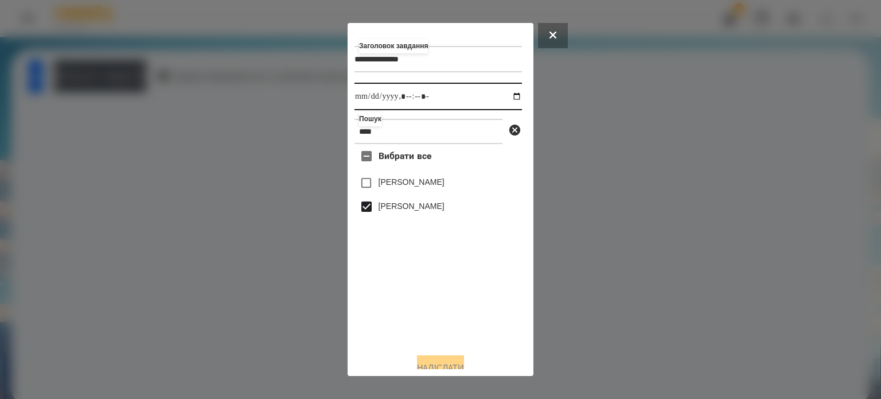
click at [510, 97] on input "datetime-local" at bounding box center [439, 97] width 168 height 28
type input "**********"
click at [422, 364] on button "Надіслати" at bounding box center [440, 367] width 47 height 25
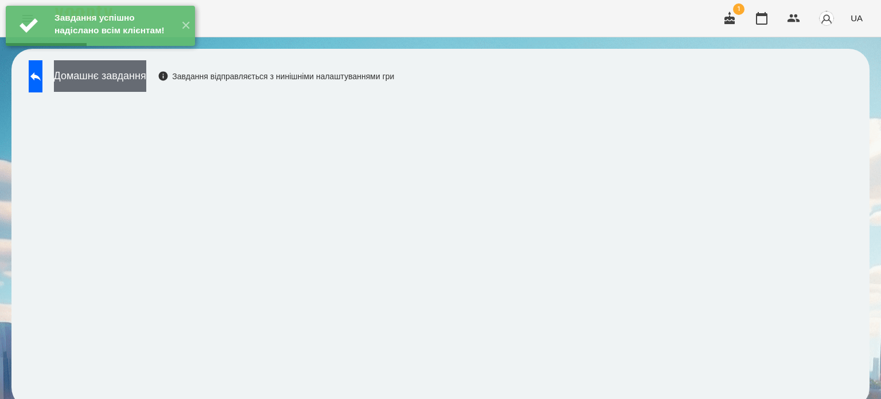
click at [141, 77] on button "Домашнє завдання" at bounding box center [100, 76] width 92 height 32
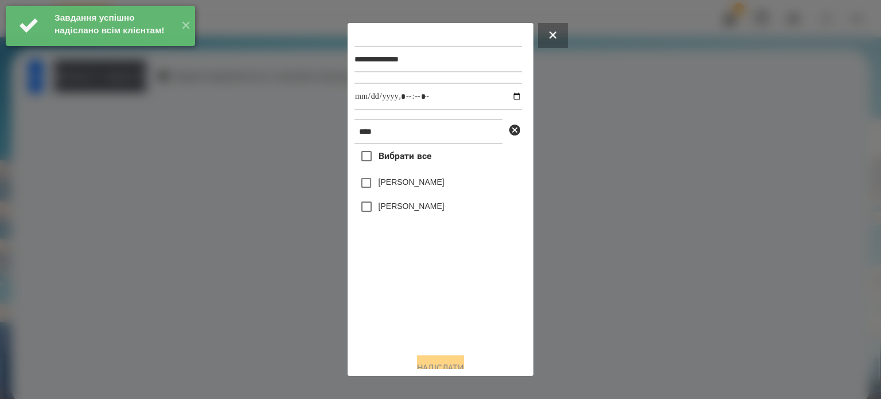
click at [399, 204] on label "[PERSON_NAME]" at bounding box center [412, 205] width 66 height 11
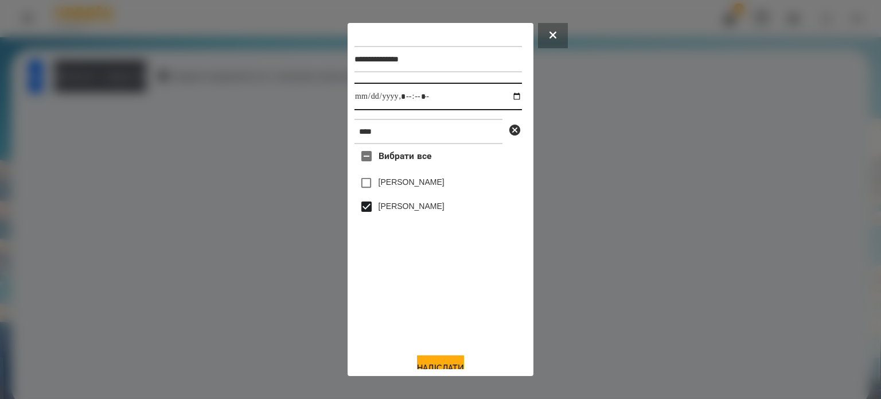
click at [507, 94] on input "datetime-local" at bounding box center [439, 97] width 168 height 28
type input "**********"
click at [438, 365] on button "Надіслати" at bounding box center [440, 367] width 47 height 25
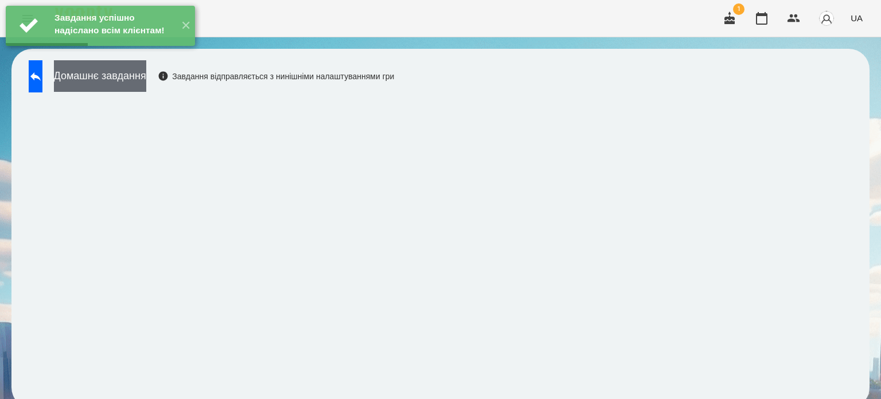
click at [146, 79] on button "Домашнє завдання" at bounding box center [100, 76] width 92 height 32
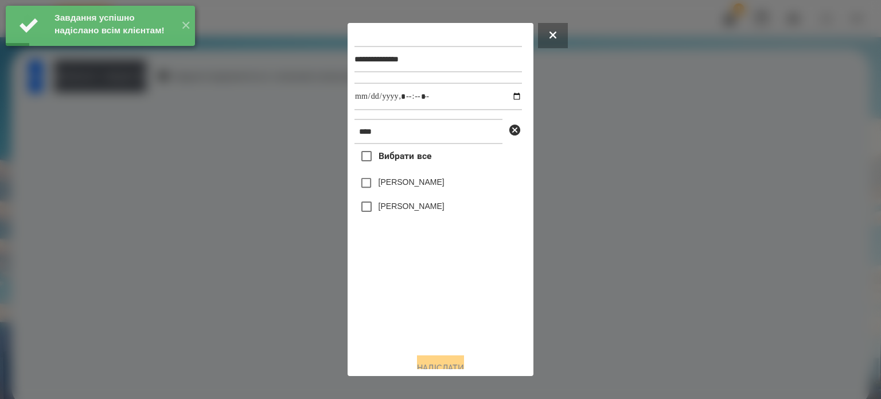
click at [389, 210] on label "[PERSON_NAME]" at bounding box center [412, 205] width 66 height 11
click at [508, 96] on input "datetime-local" at bounding box center [439, 97] width 168 height 28
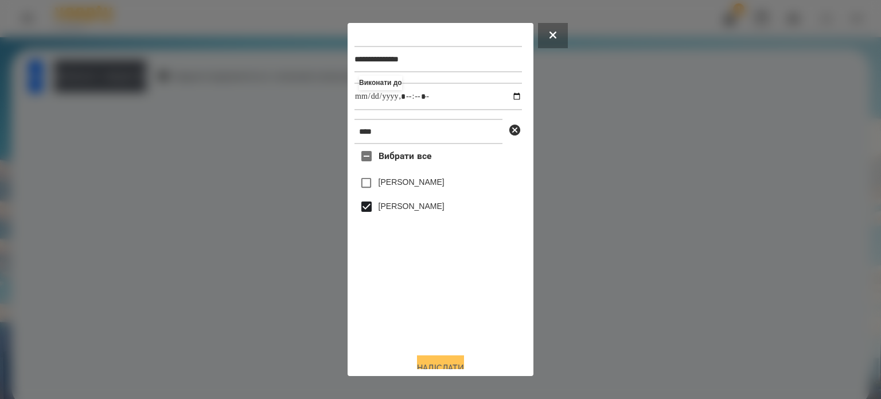
type input "**********"
click at [422, 360] on button "Надіслати" at bounding box center [440, 367] width 47 height 25
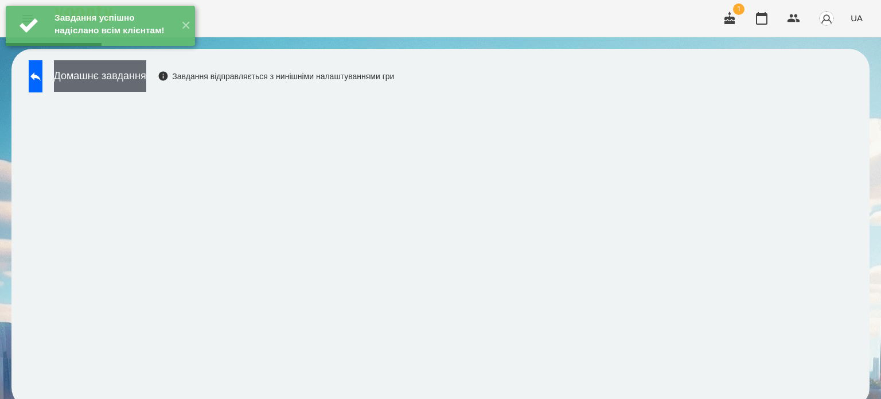
click at [146, 71] on button "Домашнє завдання" at bounding box center [100, 76] width 92 height 32
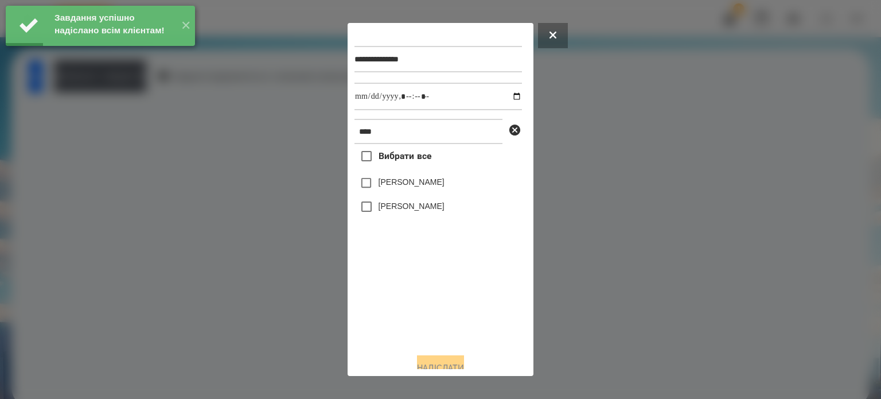
click at [417, 212] on label "[PERSON_NAME]" at bounding box center [412, 205] width 66 height 11
click at [506, 98] on input "datetime-local" at bounding box center [439, 97] width 168 height 28
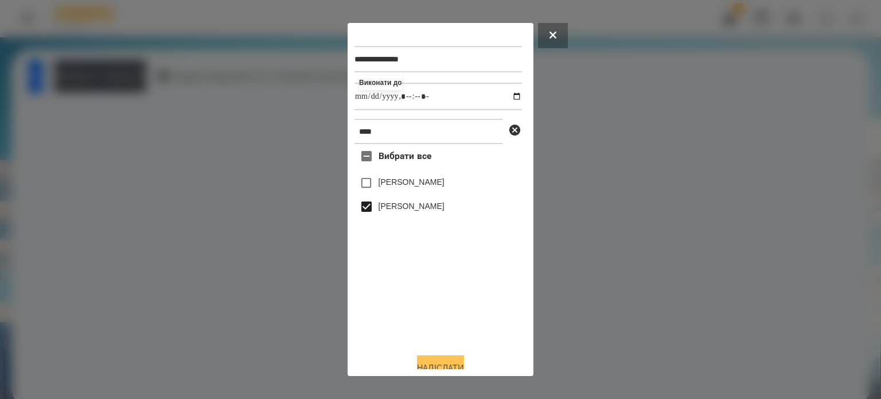
type input "**********"
click at [438, 362] on button "Надіслати" at bounding box center [440, 367] width 47 height 25
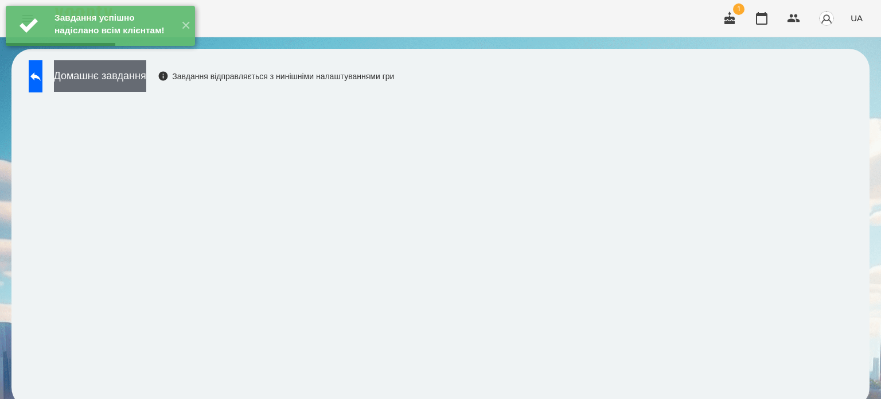
click at [138, 73] on button "Домашнє завдання" at bounding box center [100, 76] width 92 height 32
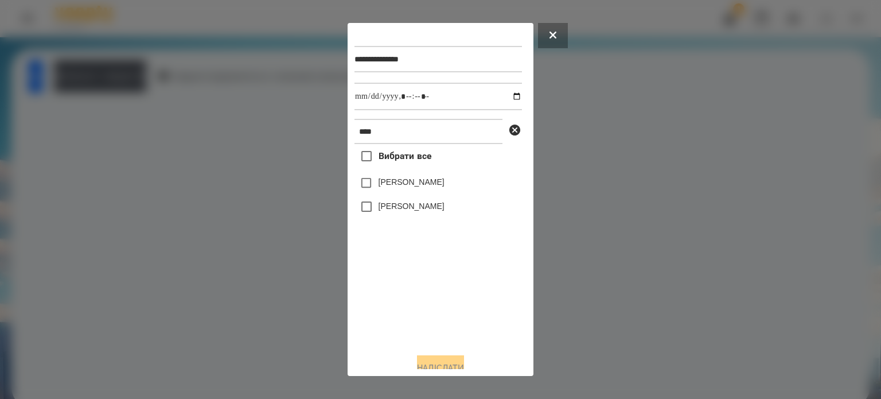
click at [411, 210] on label "[PERSON_NAME]" at bounding box center [412, 205] width 66 height 11
click at [508, 98] on input "datetime-local" at bounding box center [439, 97] width 168 height 28
type input "**********"
click at [429, 362] on button "Надіслати" at bounding box center [440, 367] width 47 height 25
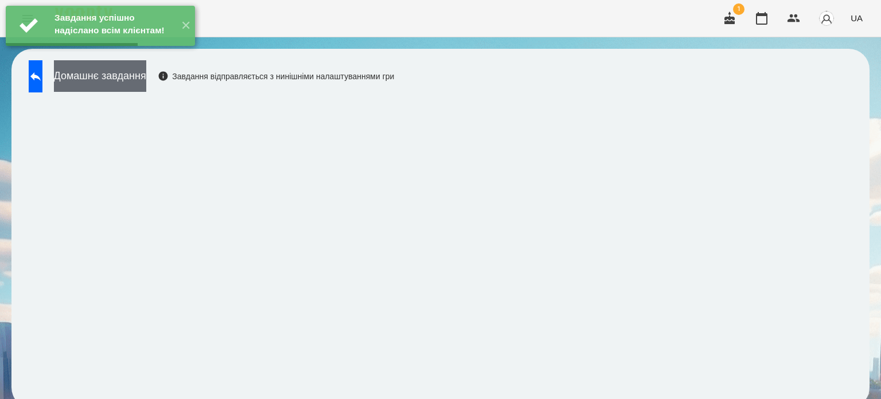
click at [115, 79] on button "Домашнє завдання" at bounding box center [100, 76] width 92 height 32
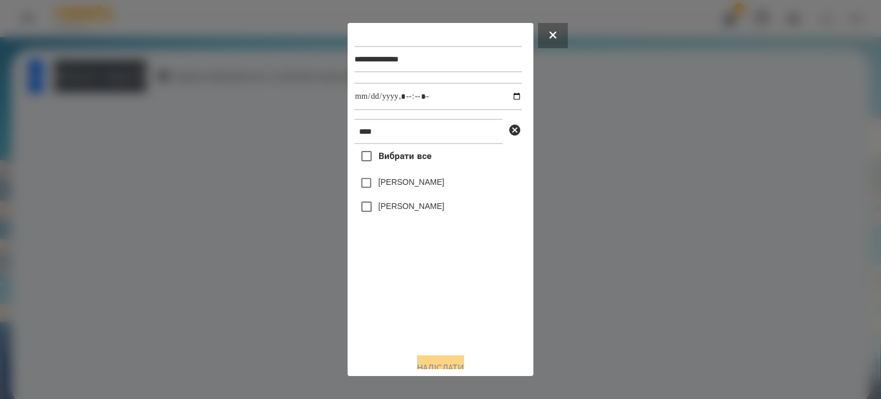
click at [414, 212] on label "[PERSON_NAME]" at bounding box center [412, 205] width 66 height 11
click at [502, 104] on input "datetime-local" at bounding box center [439, 97] width 168 height 28
click at [505, 100] on input "datetime-local" at bounding box center [439, 97] width 168 height 28
type input "**********"
click at [432, 359] on button "Надіслати" at bounding box center [440, 367] width 47 height 25
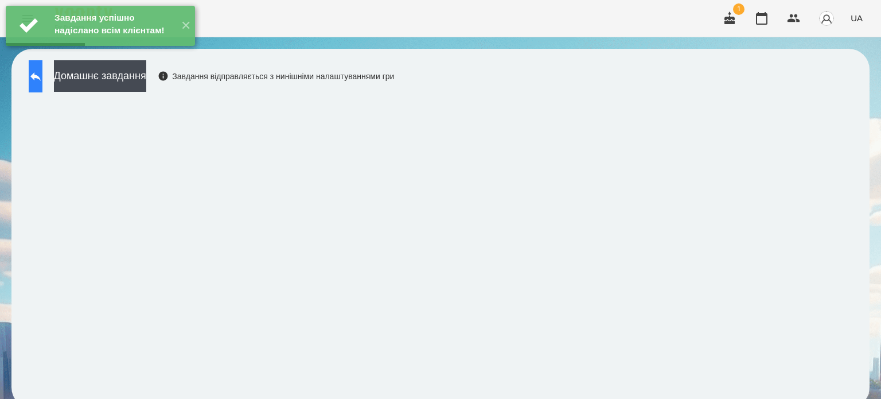
click at [41, 75] on icon at bounding box center [36, 76] width 14 height 14
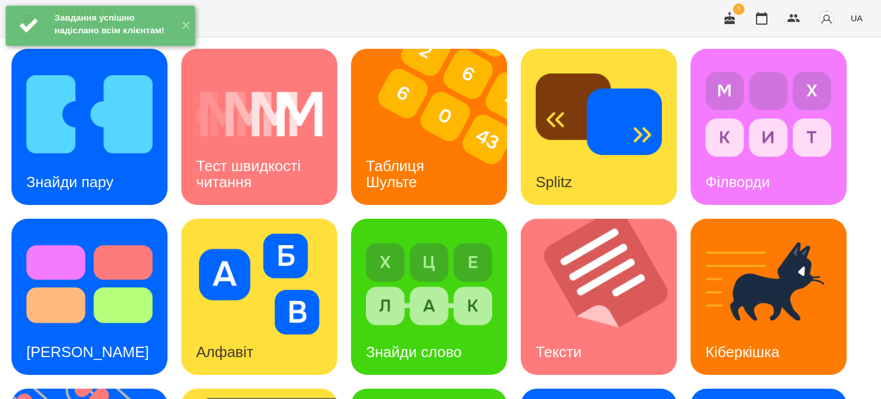
scroll to position [327, 0]
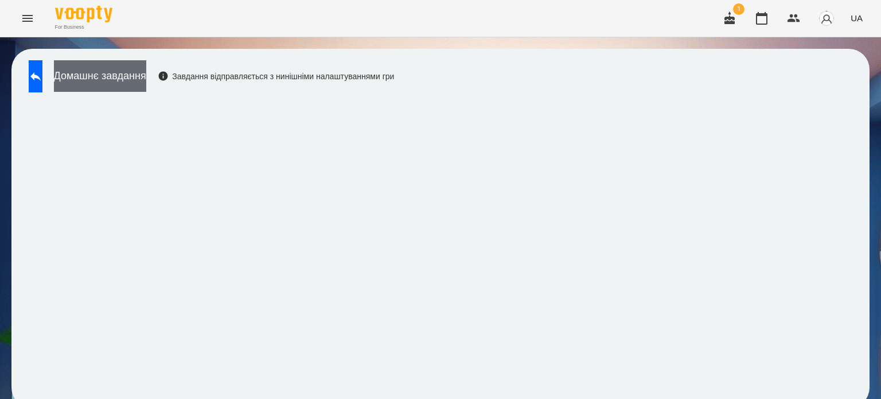
click at [143, 80] on button "Домашнє завдання" at bounding box center [100, 76] width 92 height 32
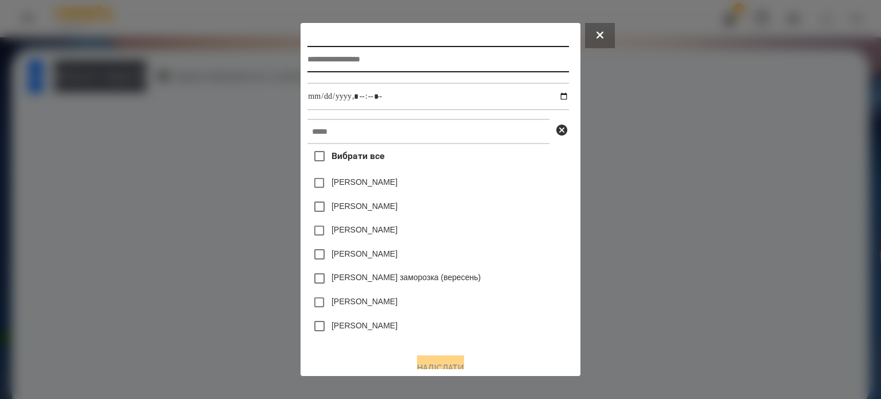
click at [309, 64] on input "text" at bounding box center [438, 59] width 261 height 26
type input "**********"
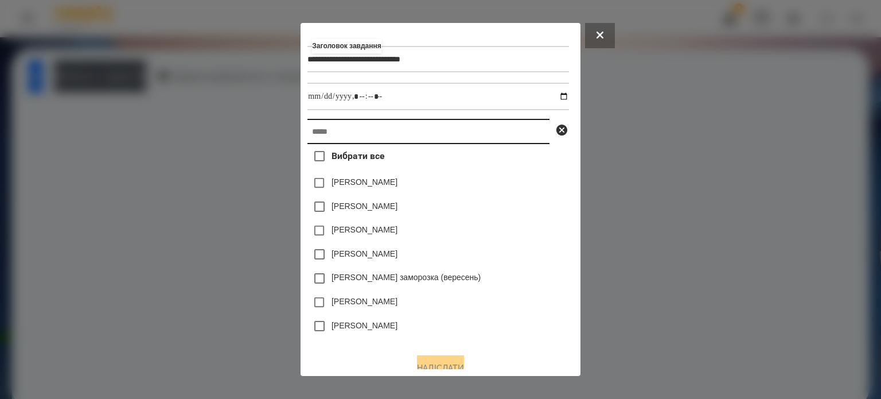
click at [308, 135] on input "text" at bounding box center [429, 131] width 242 height 25
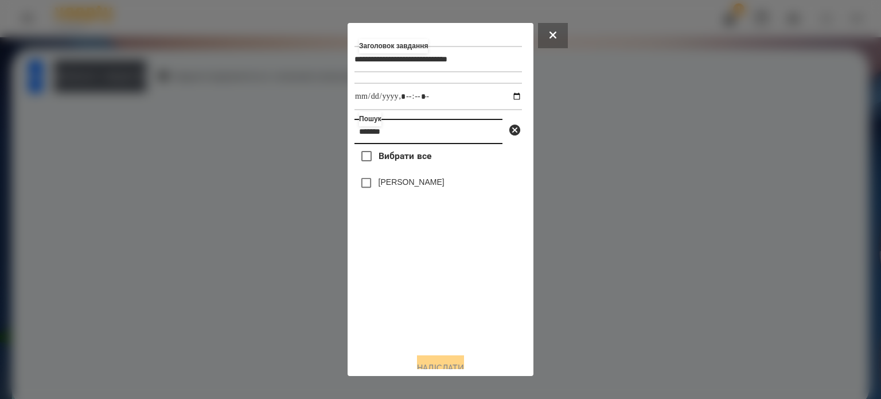
type input "*******"
click at [404, 185] on label "[PERSON_NAME]" at bounding box center [412, 181] width 66 height 11
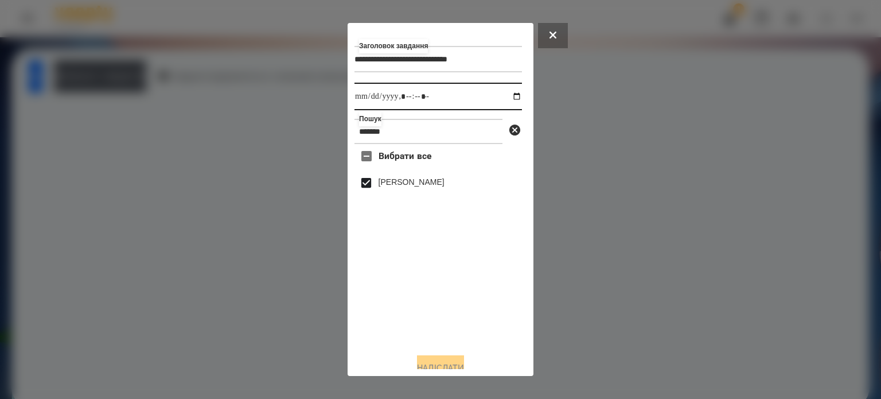
click at [506, 99] on input "datetime-local" at bounding box center [439, 97] width 168 height 28
type input "**********"
click at [434, 362] on button "Надіслати" at bounding box center [440, 367] width 47 height 25
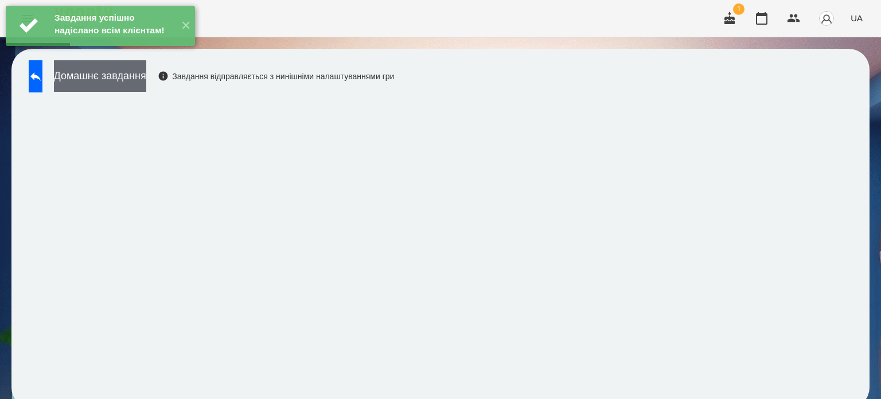
click at [127, 77] on button "Домашнє завдання" at bounding box center [100, 76] width 92 height 32
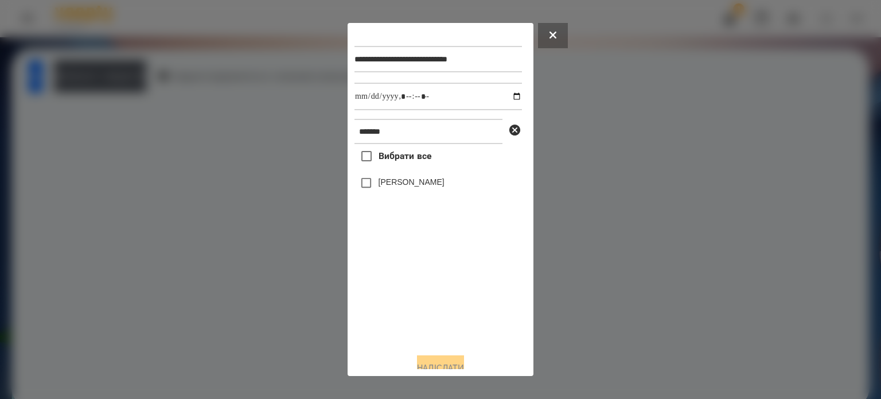
click at [384, 183] on label "[PERSON_NAME]" at bounding box center [412, 181] width 66 height 11
click at [507, 96] on input "datetime-local" at bounding box center [439, 97] width 168 height 28
type input "**********"
click at [434, 364] on button "Надіслати" at bounding box center [440, 367] width 47 height 25
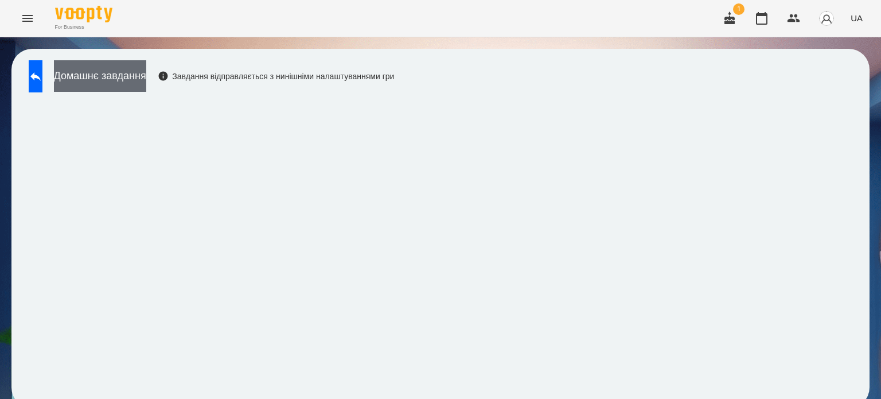
click at [145, 75] on button "Домашнє завдання" at bounding box center [100, 76] width 92 height 32
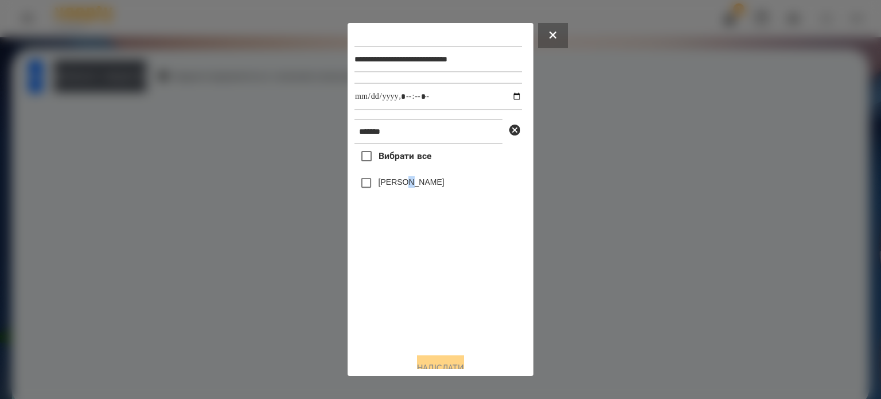
click at [415, 188] on label "[PERSON_NAME]" at bounding box center [412, 181] width 66 height 11
click at [507, 98] on input "datetime-local" at bounding box center [439, 97] width 168 height 28
type input "**********"
click at [447, 363] on button "Надіслати" at bounding box center [440, 367] width 47 height 25
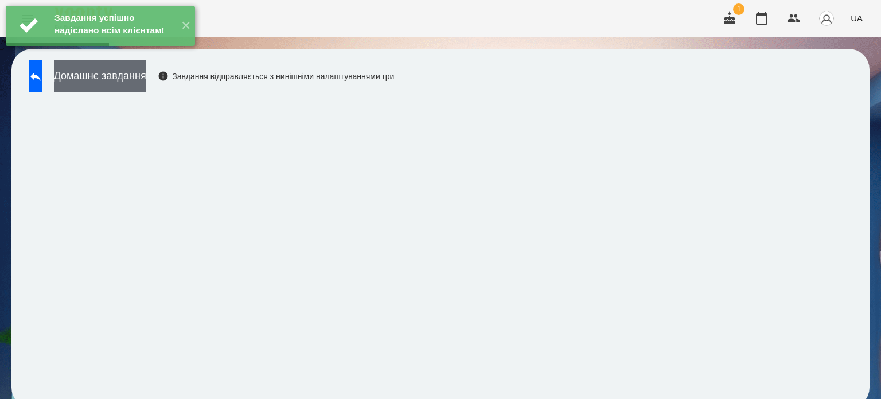
click at [116, 77] on button "Домашнє завдання" at bounding box center [100, 76] width 92 height 32
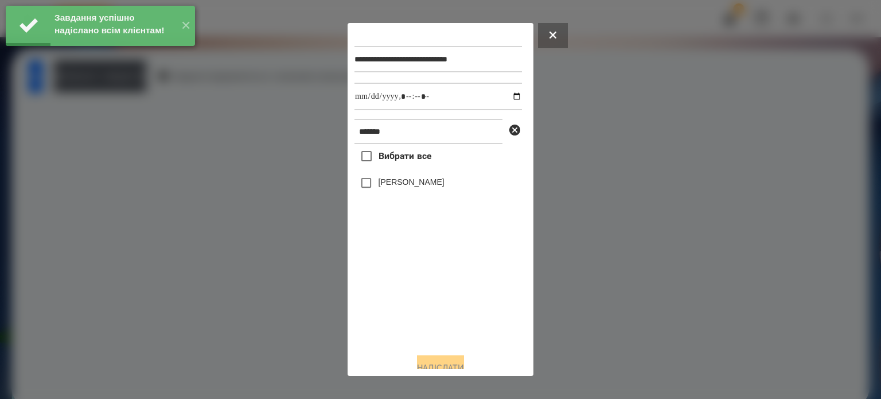
click at [405, 185] on label "[PERSON_NAME]" at bounding box center [412, 181] width 66 height 11
click at [508, 100] on input "datetime-local" at bounding box center [439, 97] width 168 height 28
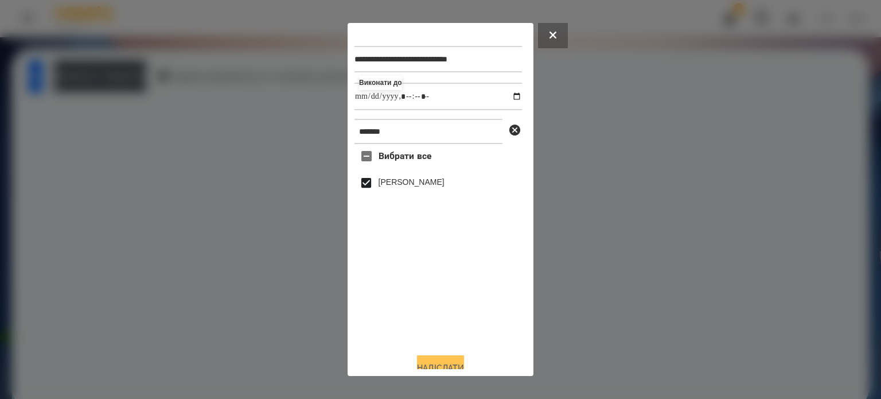
type input "**********"
click at [435, 363] on button "Надіслати" at bounding box center [440, 367] width 47 height 25
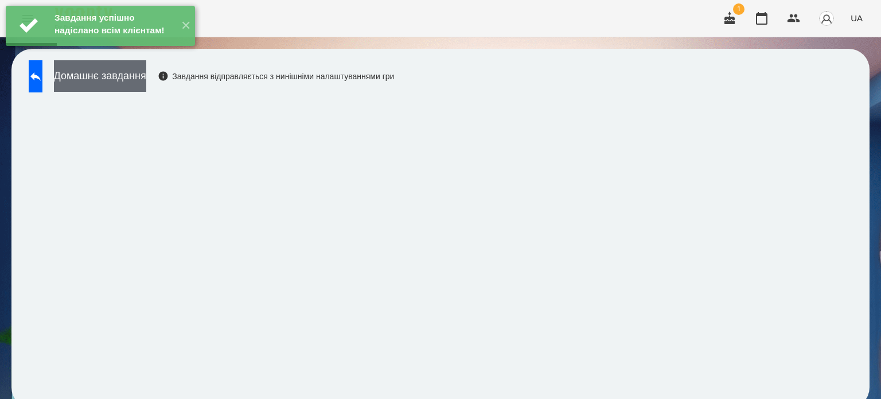
click at [115, 76] on button "Домашнє завдання" at bounding box center [100, 76] width 92 height 32
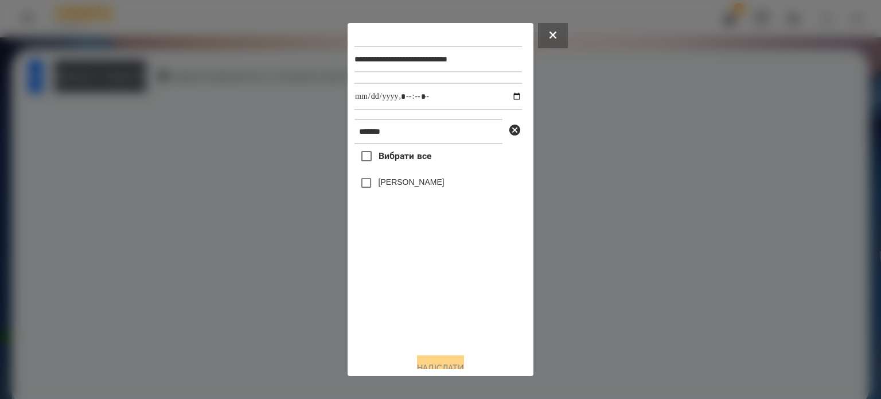
click at [379, 181] on label "[PERSON_NAME]" at bounding box center [412, 181] width 66 height 11
click at [500, 98] on input "datetime-local" at bounding box center [439, 97] width 168 height 28
type input "**********"
click at [432, 366] on button "Надіслати" at bounding box center [440, 367] width 47 height 25
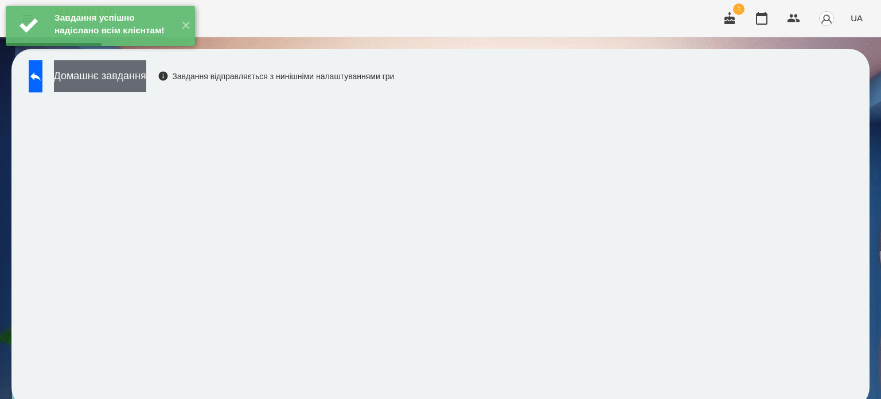
click at [146, 81] on button "Домашнє завдання" at bounding box center [100, 76] width 92 height 32
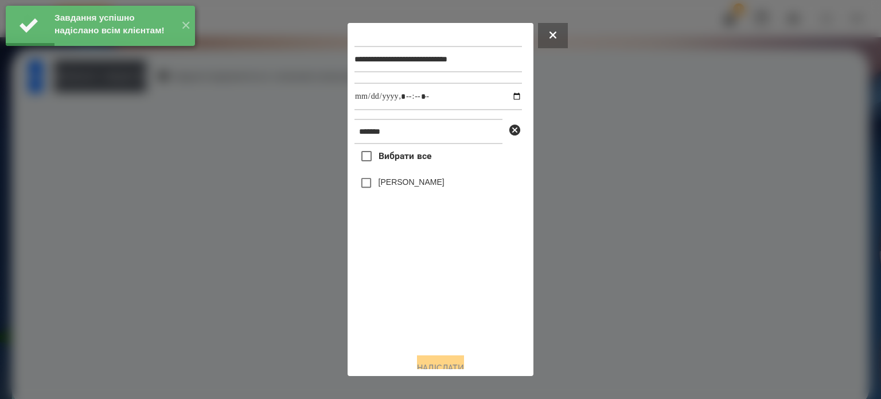
click at [399, 185] on label "[PERSON_NAME]" at bounding box center [412, 181] width 66 height 11
click at [505, 96] on input "datetime-local" at bounding box center [439, 97] width 168 height 28
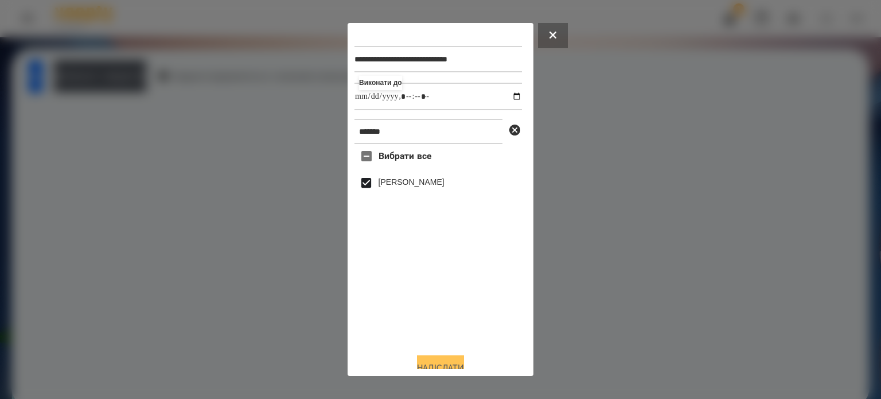
type input "**********"
click at [437, 362] on button "Надіслати" at bounding box center [440, 367] width 47 height 25
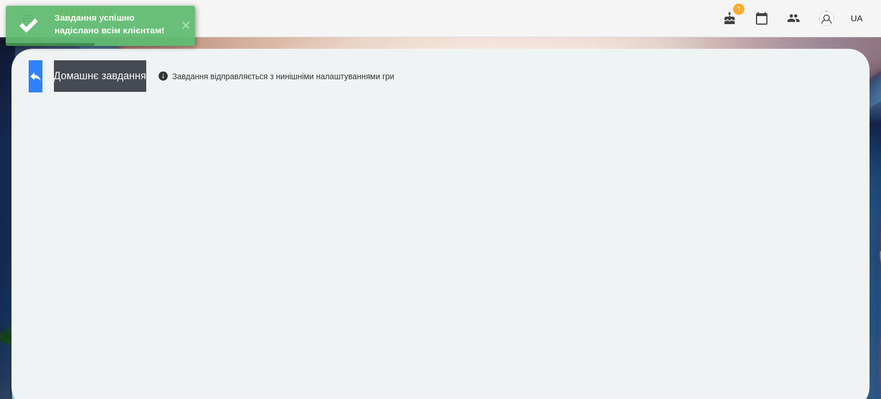
click at [36, 78] on button at bounding box center [36, 76] width 14 height 32
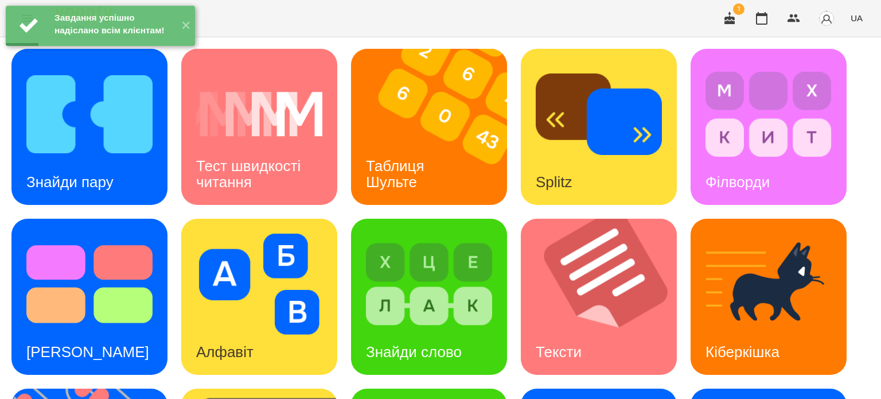
scroll to position [327, 0]
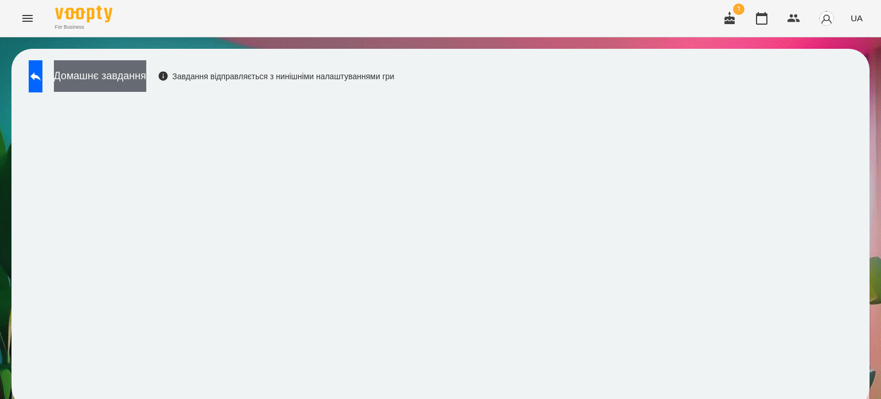
click at [131, 81] on button "Домашнє завдання" at bounding box center [100, 76] width 92 height 32
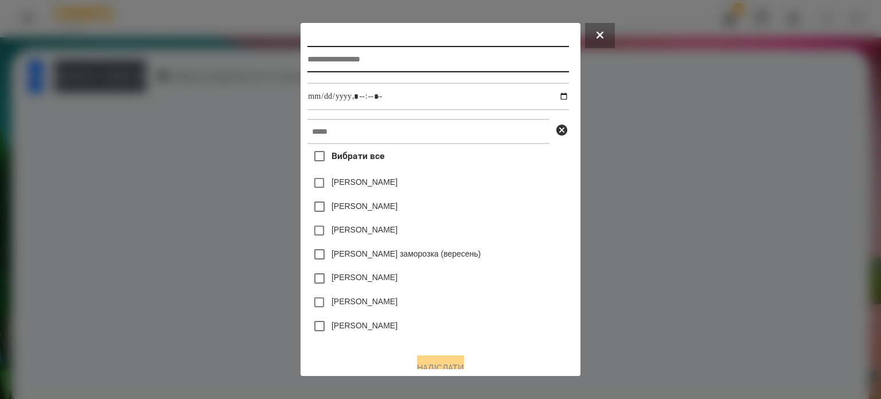
click at [308, 64] on input "text" at bounding box center [438, 59] width 261 height 26
type input "**********"
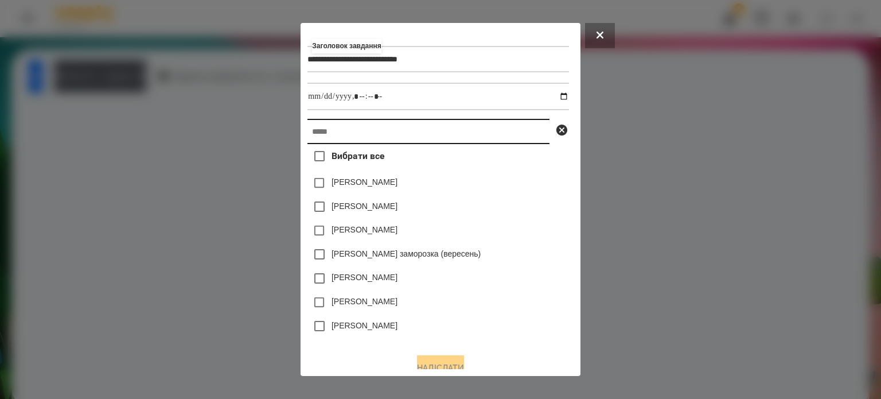
click at [309, 135] on input "text" at bounding box center [429, 131] width 242 height 25
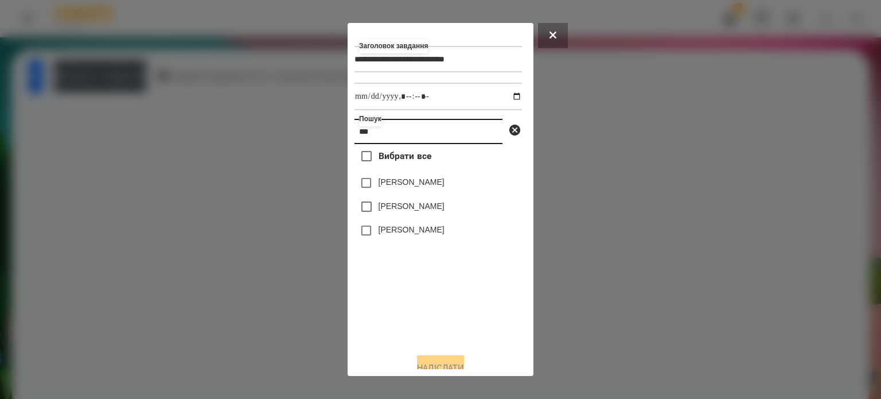
type input "***"
click at [401, 235] on label "[PERSON_NAME]" at bounding box center [412, 229] width 66 height 11
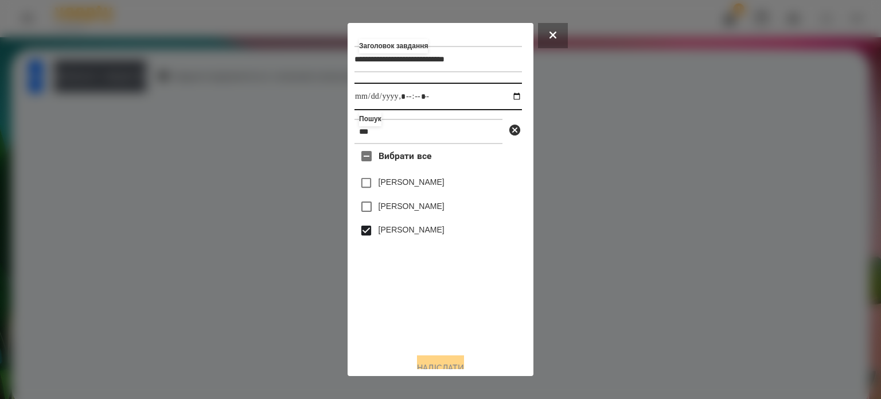
click at [507, 100] on input "datetime-local" at bounding box center [439, 97] width 168 height 28
type input "**********"
click at [428, 363] on button "Надіслати" at bounding box center [440, 367] width 47 height 25
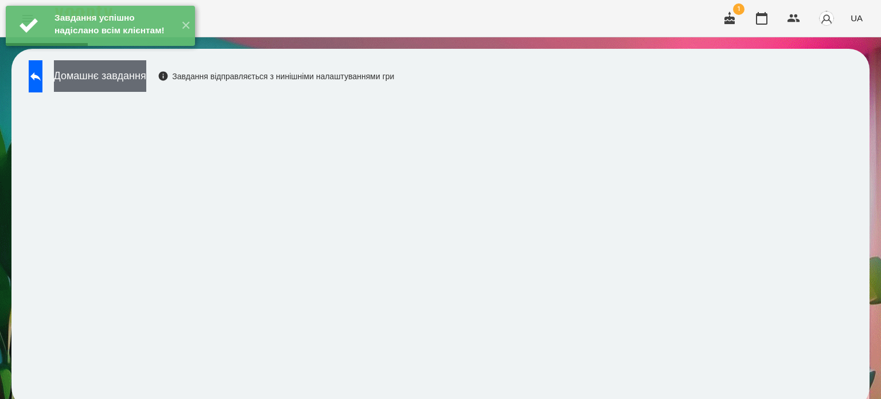
click at [146, 83] on button "Домашнє завдання" at bounding box center [100, 76] width 92 height 32
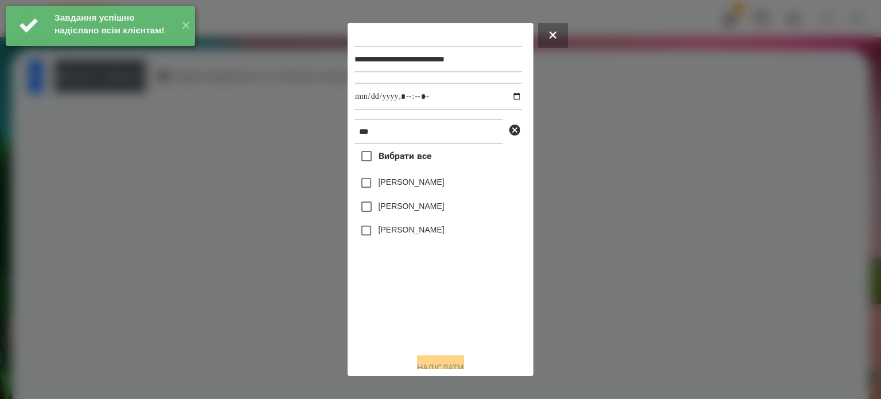
drag, startPoint x: 393, startPoint y: 231, endPoint x: 417, endPoint y: 190, distance: 48.1
click at [393, 231] on label "[PERSON_NAME]" at bounding box center [412, 229] width 66 height 11
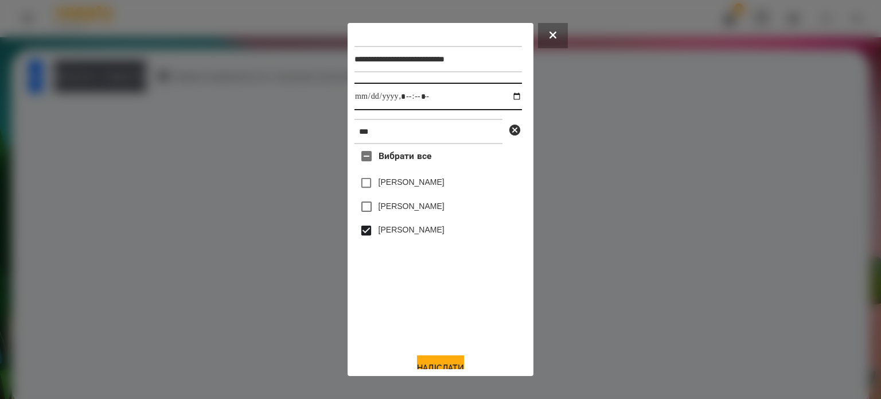
click at [510, 98] on input "datetime-local" at bounding box center [439, 97] width 168 height 28
type input "**********"
click at [431, 364] on button "Надіслати" at bounding box center [440, 367] width 47 height 25
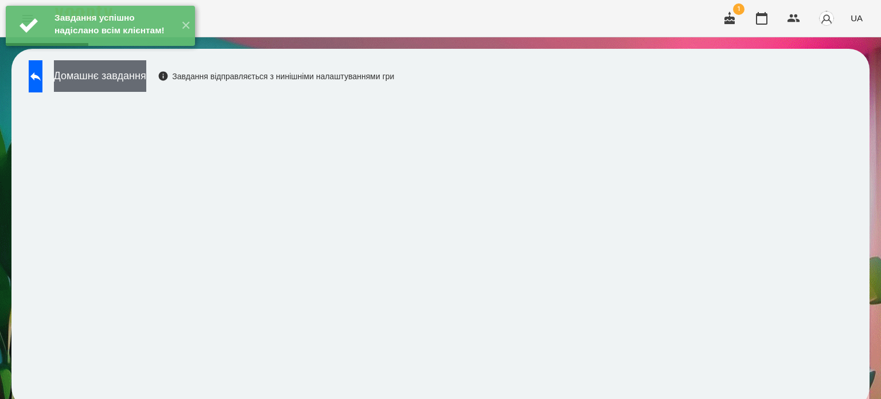
click at [146, 84] on button "Домашнє завдання" at bounding box center [100, 76] width 92 height 32
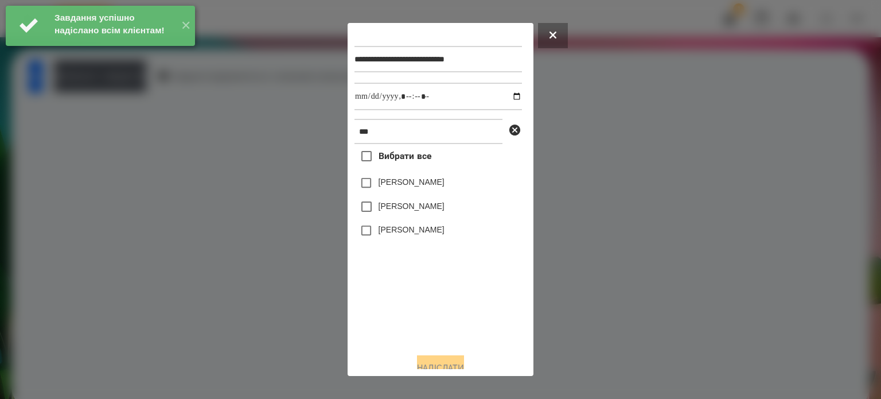
click at [404, 234] on label "[PERSON_NAME]" at bounding box center [412, 229] width 66 height 11
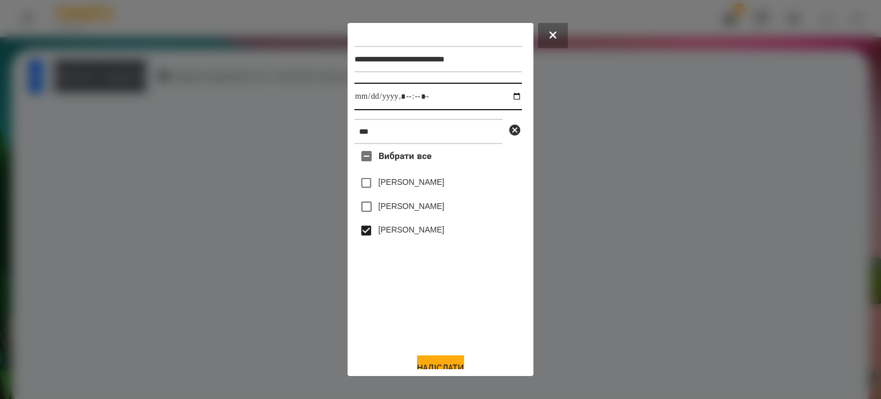
click at [506, 98] on input "datetime-local" at bounding box center [439, 97] width 168 height 28
type input "**********"
click at [441, 366] on button "Надіслати" at bounding box center [440, 367] width 47 height 25
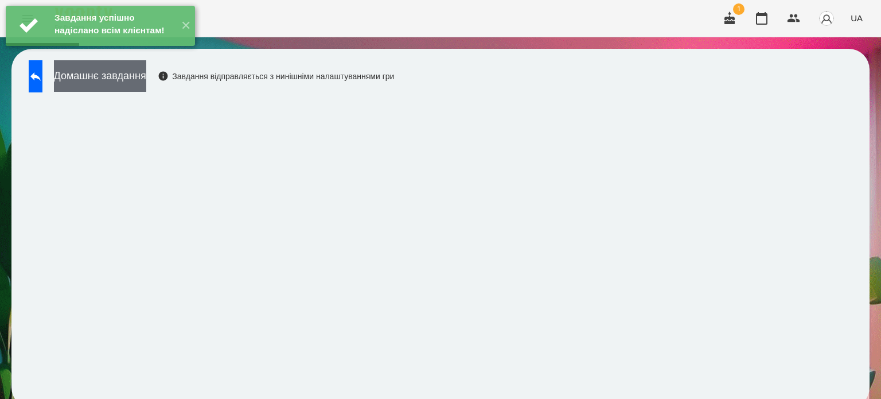
click at [146, 84] on button "Домашнє завдання" at bounding box center [100, 76] width 92 height 32
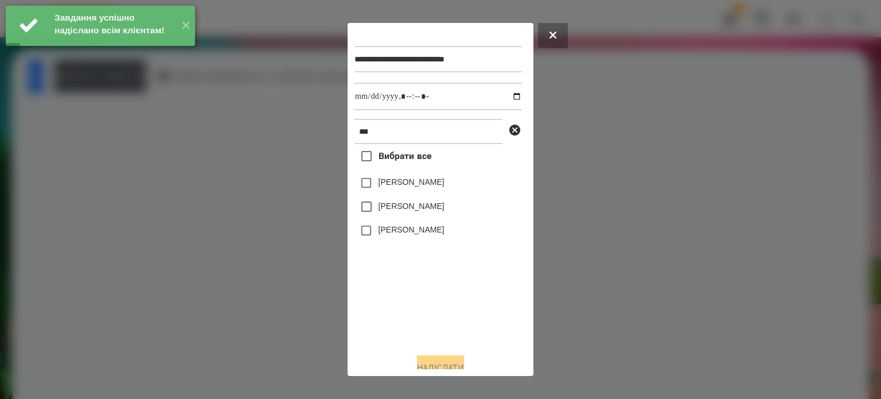
click at [399, 235] on label "[PERSON_NAME]" at bounding box center [412, 229] width 66 height 11
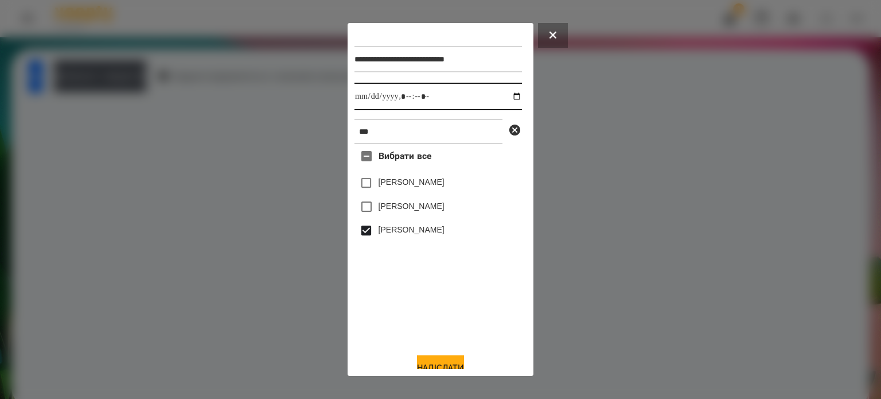
click at [506, 98] on input "datetime-local" at bounding box center [439, 97] width 168 height 28
type input "**********"
click at [430, 362] on button "Надіслати" at bounding box center [440, 367] width 47 height 25
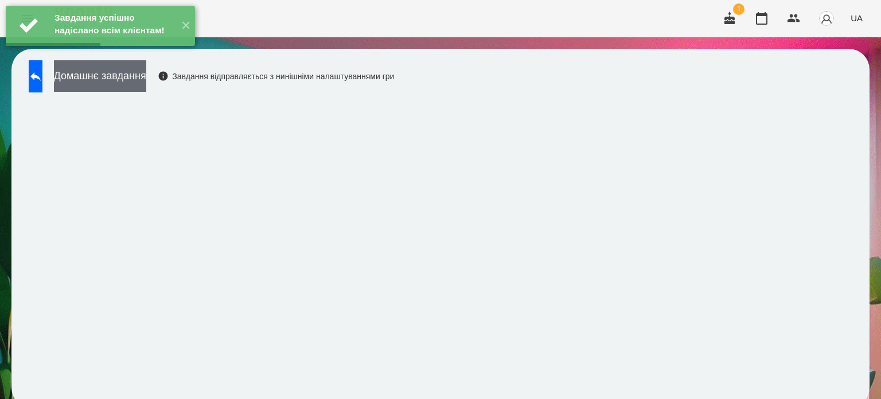
click at [128, 81] on button "Домашнє завдання" at bounding box center [100, 76] width 92 height 32
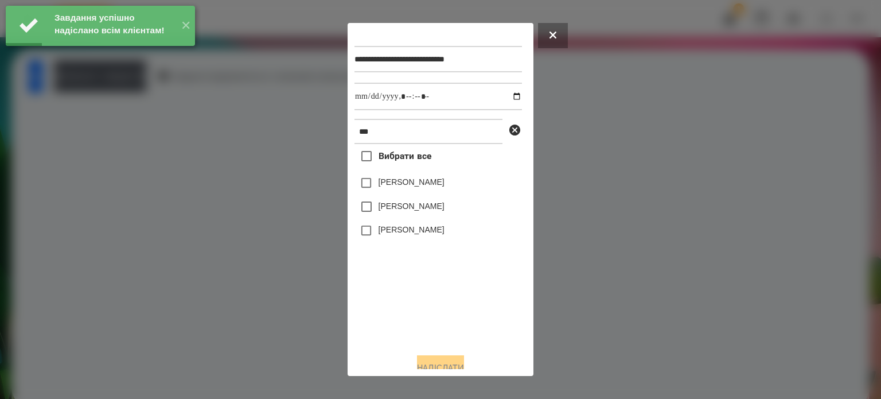
click at [391, 235] on label "[PERSON_NAME]" at bounding box center [412, 229] width 66 height 11
click at [507, 99] on input "datetime-local" at bounding box center [439, 97] width 168 height 28
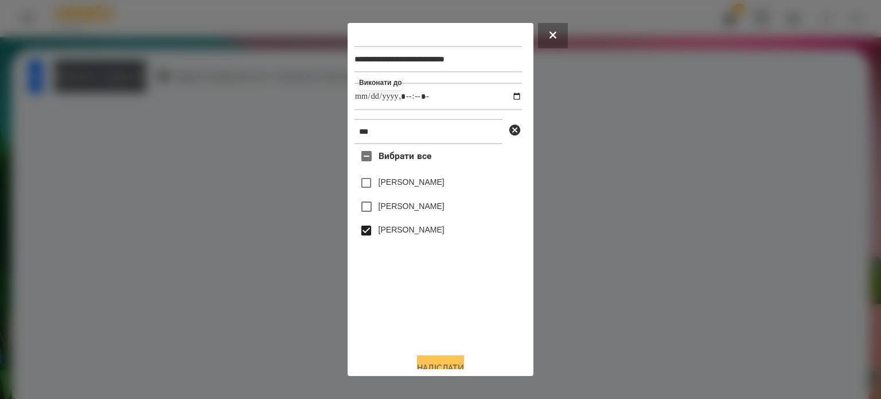
type input "**********"
click at [425, 362] on button "Надіслати" at bounding box center [440, 367] width 47 height 25
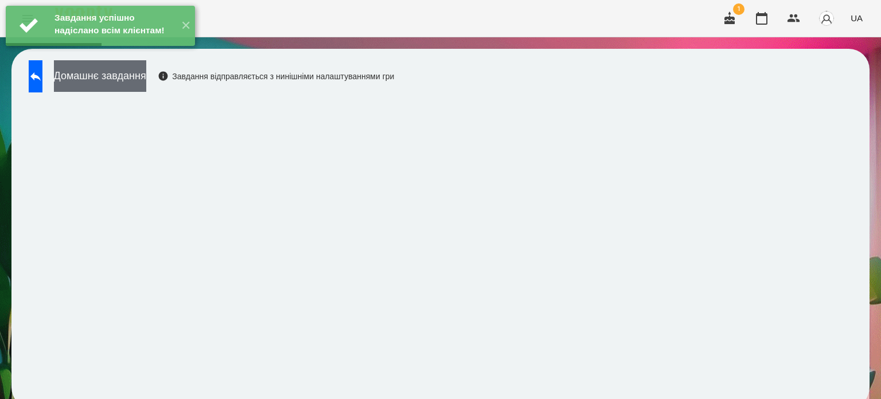
click at [146, 77] on button "Домашнє завдання" at bounding box center [100, 76] width 92 height 32
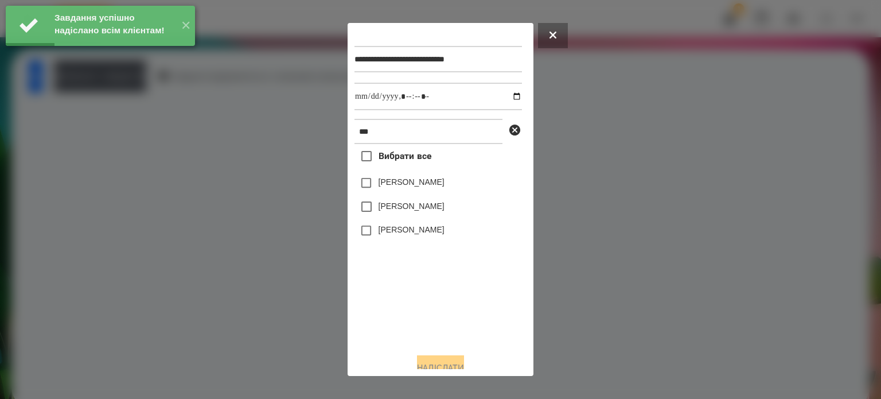
click at [394, 235] on label "[PERSON_NAME]" at bounding box center [412, 229] width 66 height 11
click at [509, 98] on input "datetime-local" at bounding box center [439, 97] width 168 height 28
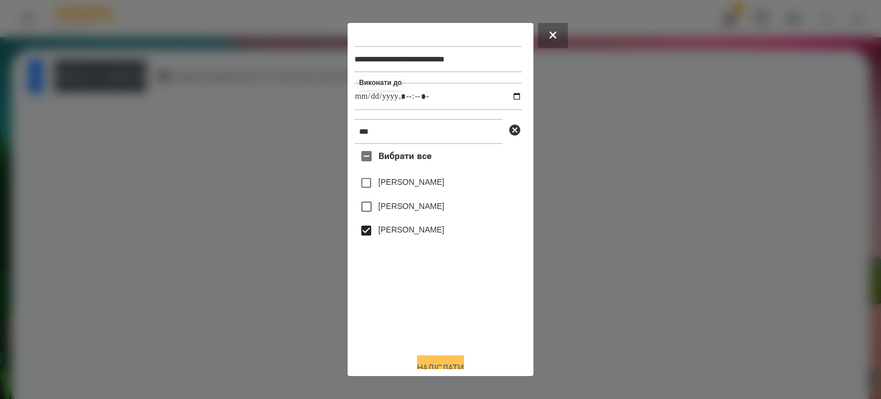
type input "**********"
click at [424, 362] on button "Надіслати" at bounding box center [440, 367] width 47 height 25
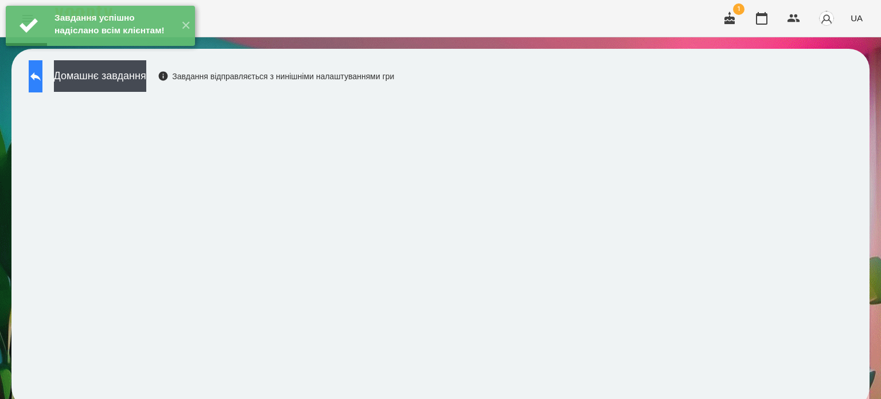
click at [41, 73] on icon at bounding box center [35, 76] width 10 height 9
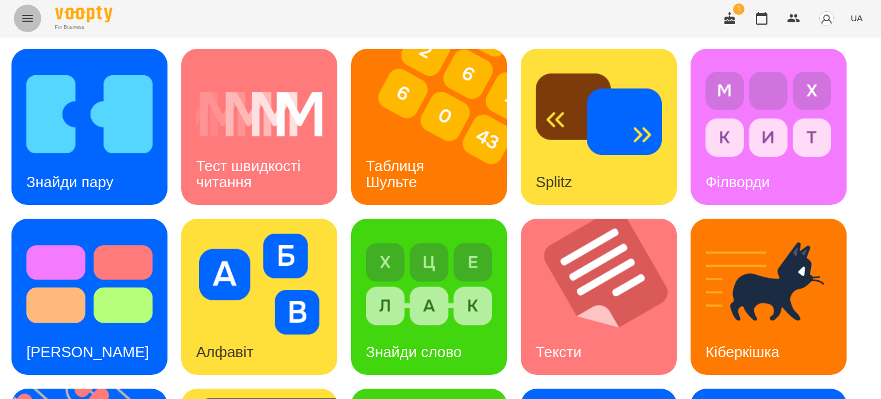
click at [26, 13] on icon "Menu" at bounding box center [28, 18] width 14 height 14
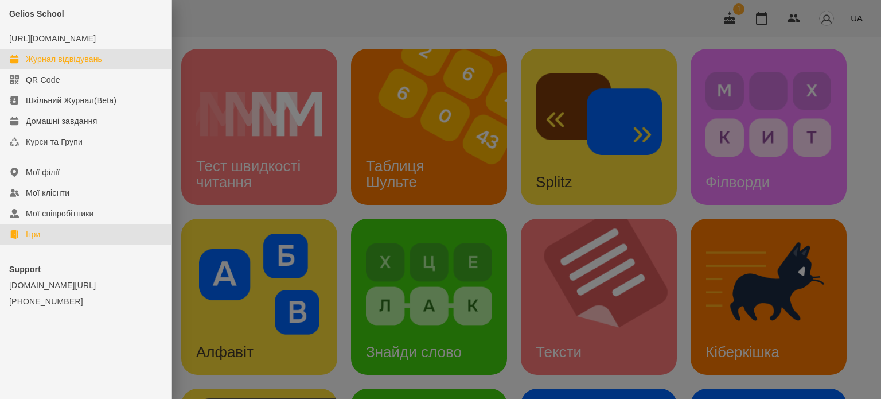
click at [64, 65] on div "Журнал відвідувань" at bounding box center [64, 58] width 76 height 11
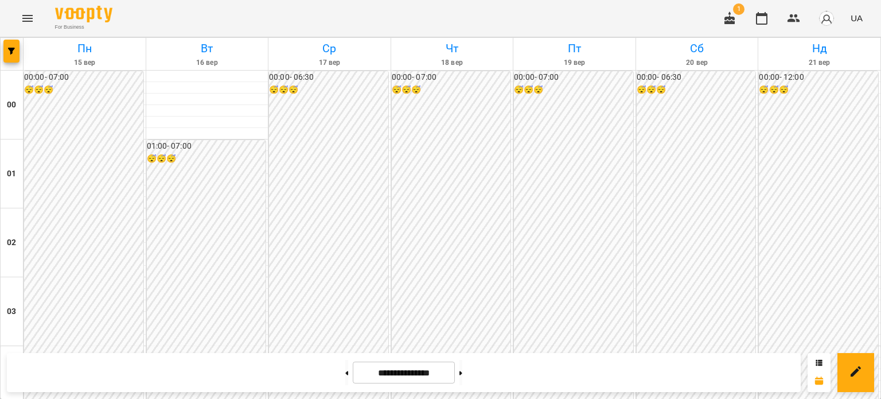
scroll to position [689, 0]
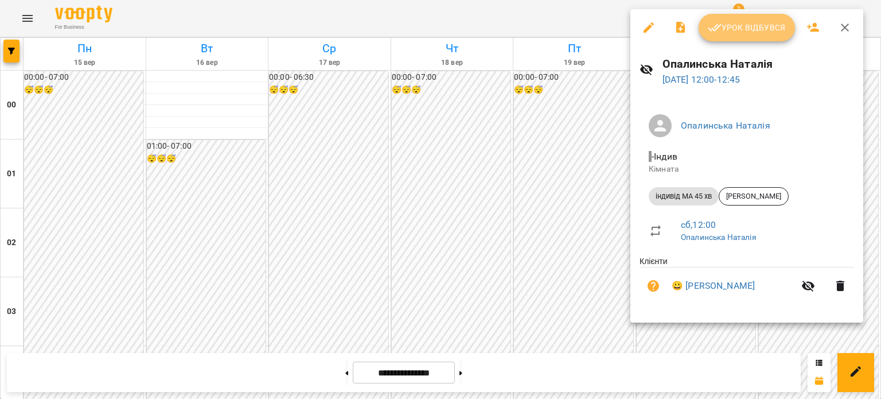
click at [744, 17] on button "Урок відбувся" at bounding box center [747, 28] width 96 height 28
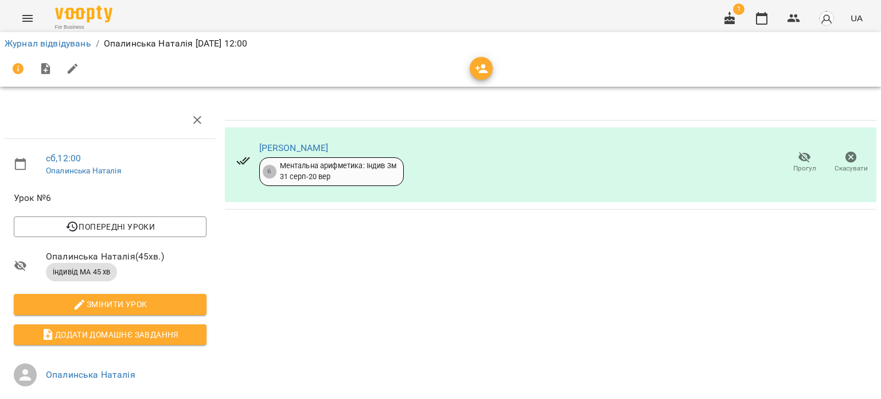
click at [34, 17] on icon "Menu" at bounding box center [28, 18] width 14 height 14
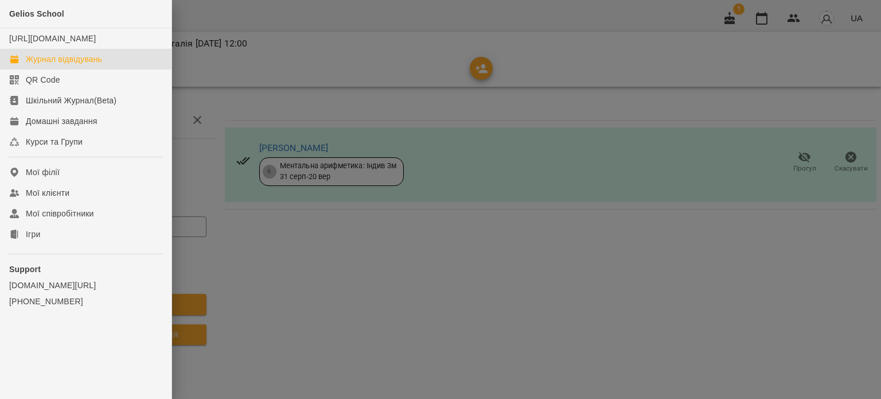
click at [62, 65] on div "Журнал відвідувань" at bounding box center [64, 58] width 76 height 11
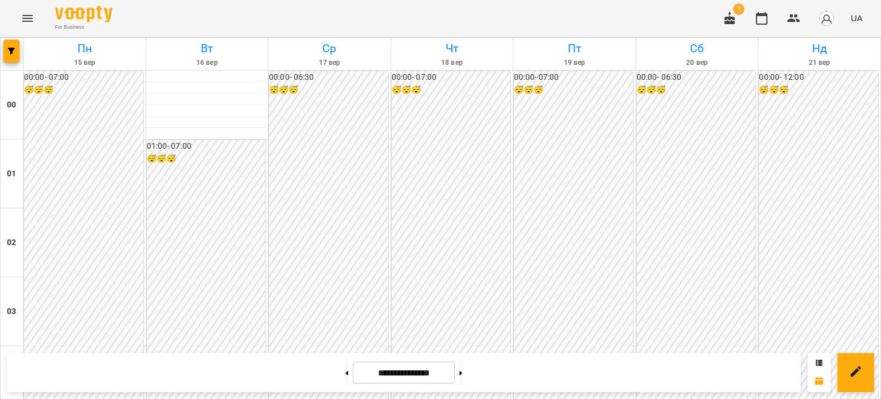
scroll to position [1033, 0]
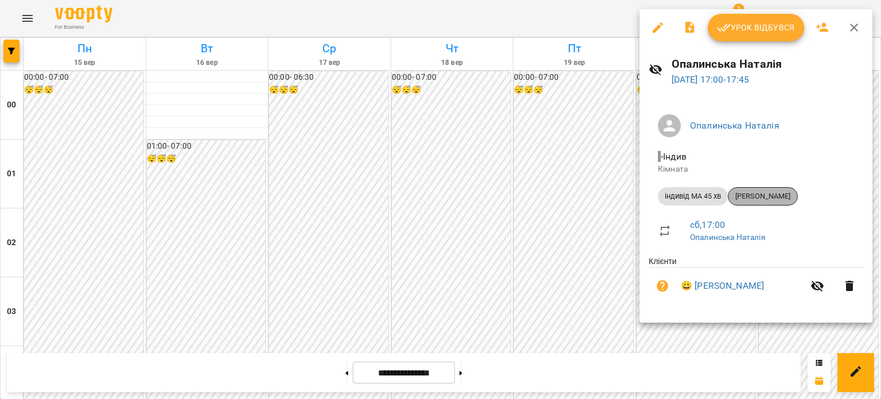
click at [782, 197] on span "[PERSON_NAME]" at bounding box center [763, 196] width 69 height 10
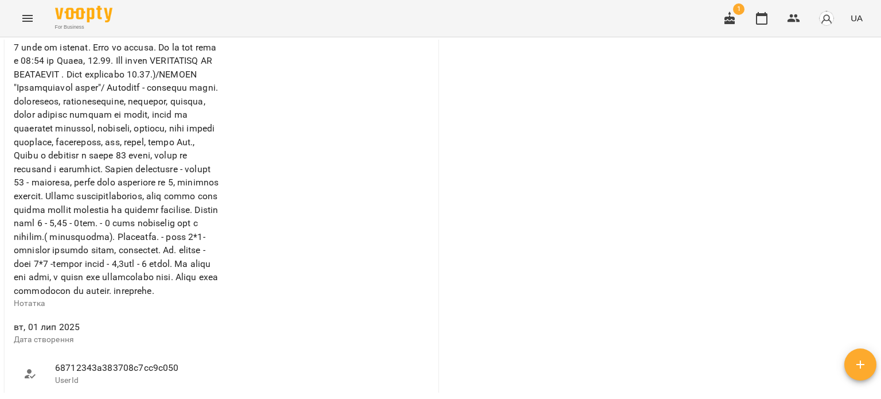
scroll to position [746, 0]
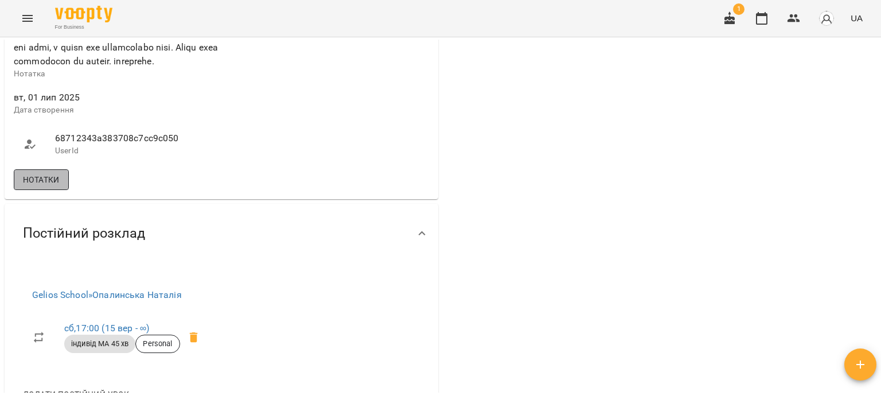
click at [38, 186] on span "Нотатки" at bounding box center [41, 180] width 37 height 14
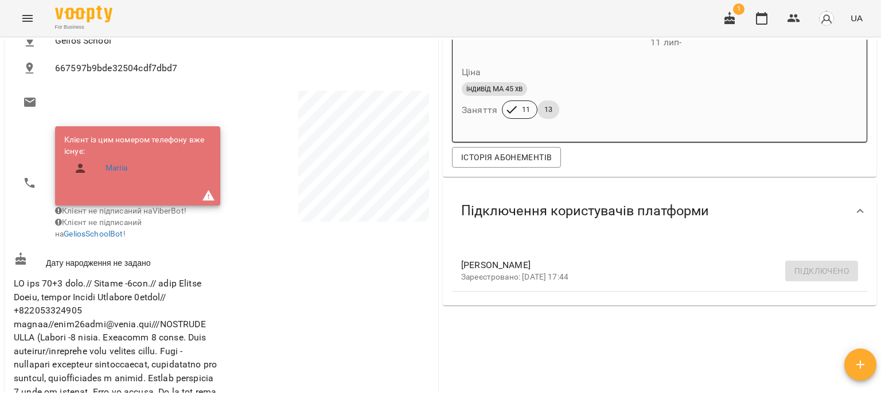
scroll to position [57, 0]
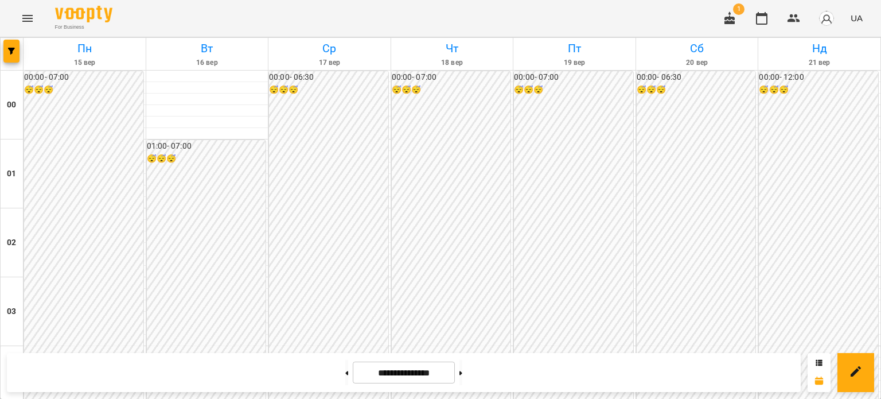
scroll to position [1205, 0]
